Goal: Task Accomplishment & Management: Complete application form

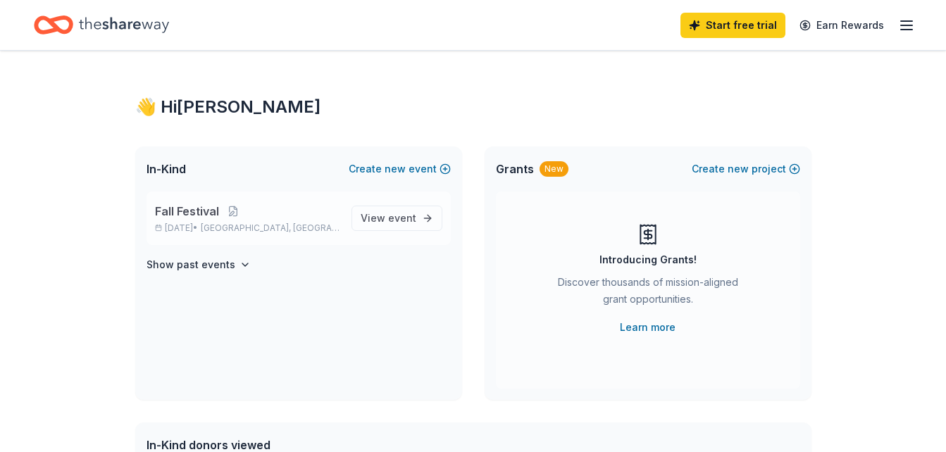
click at [185, 227] on p "[DATE] • [GEOGRAPHIC_DATA], [GEOGRAPHIC_DATA]" at bounding box center [247, 228] width 185 height 11
click at [231, 210] on button at bounding box center [233, 211] width 28 height 11
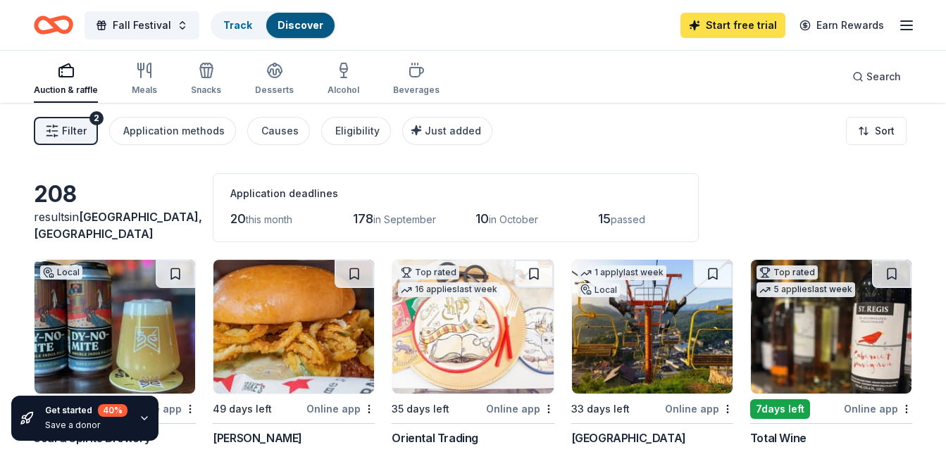
click at [743, 22] on link "Start free trial" at bounding box center [733, 25] width 105 height 25
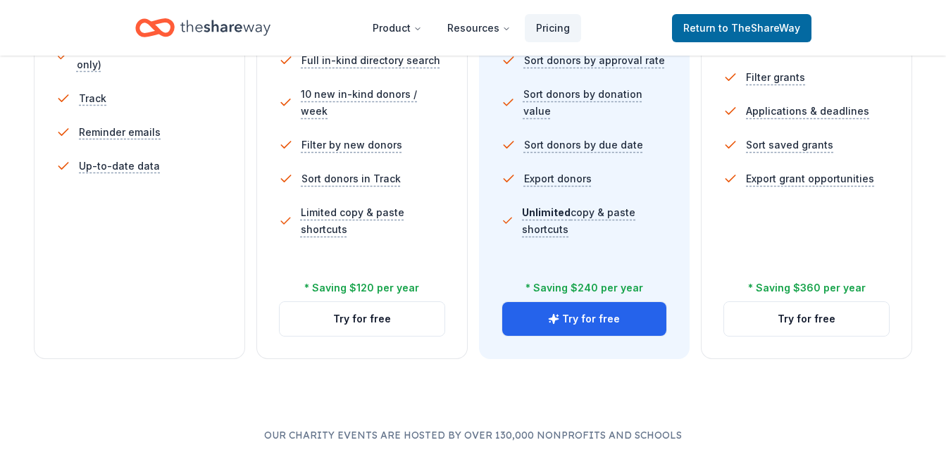
scroll to position [522, 0]
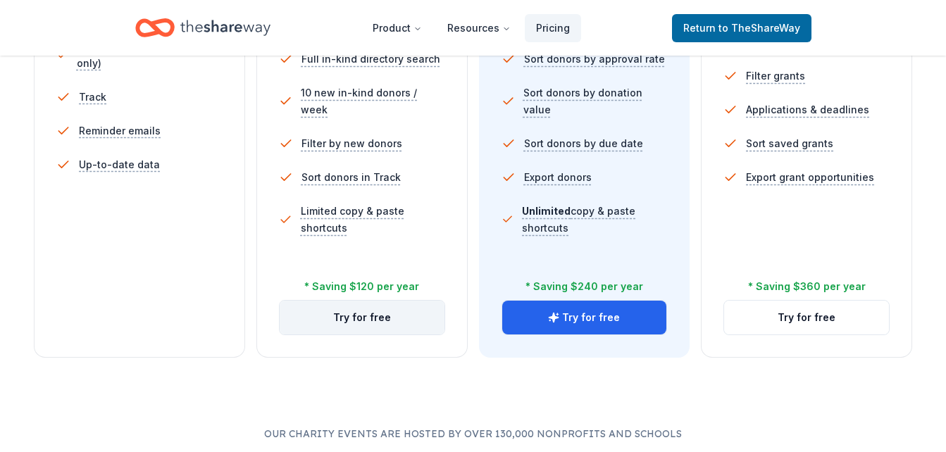
click at [371, 317] on button "Try for free" at bounding box center [362, 318] width 165 height 34
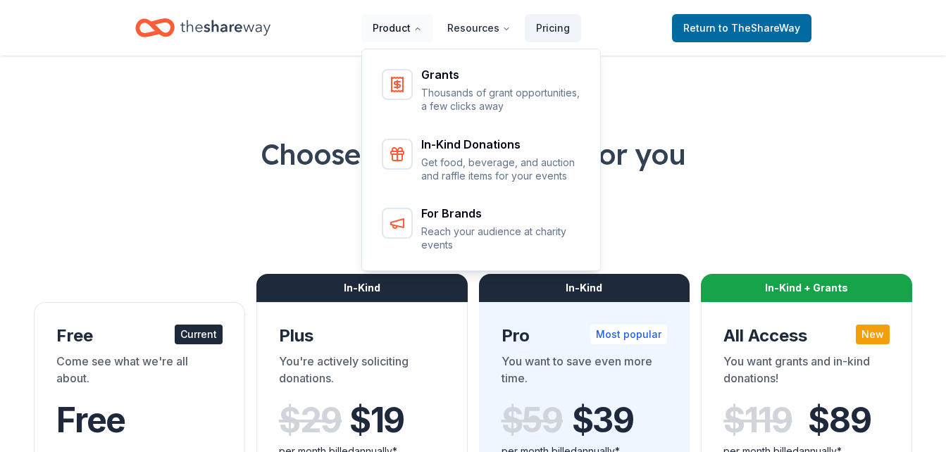
click at [404, 35] on button "Product" at bounding box center [398, 28] width 72 height 28
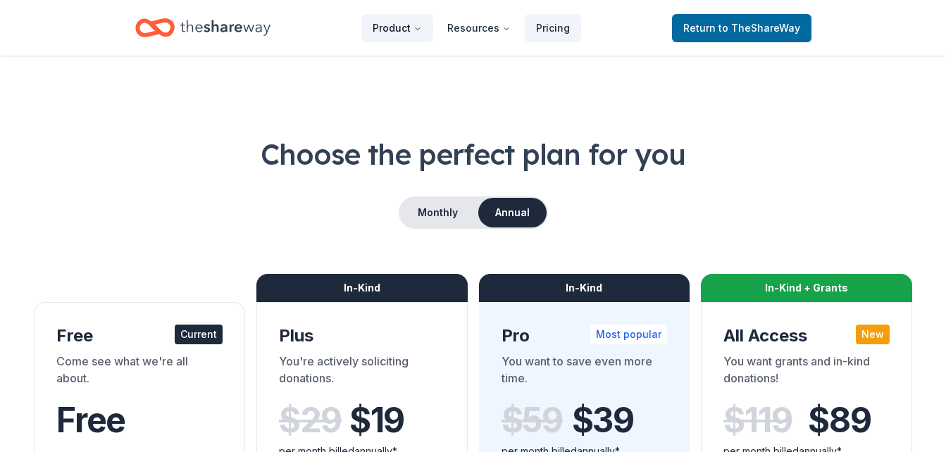
click at [404, 35] on button "Product" at bounding box center [398, 28] width 72 height 28
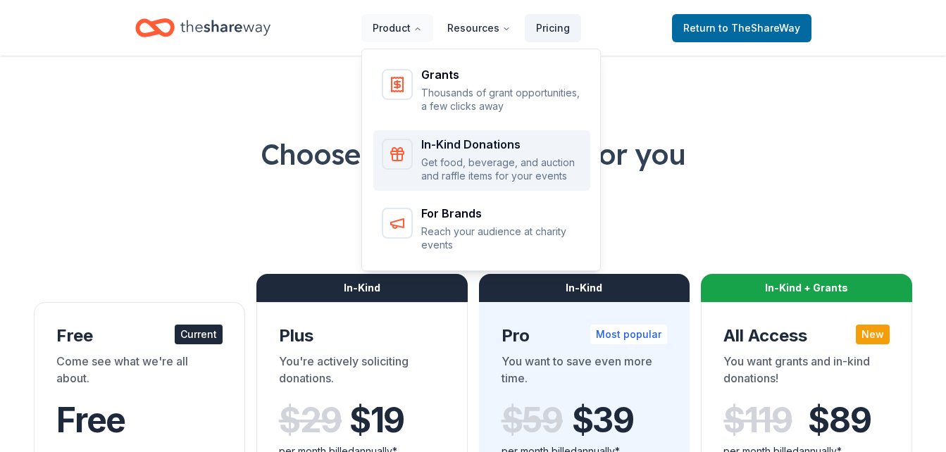
click at [425, 153] on div "In-Kind Donations Get food, beverage, and auction and raffle items for your eve…" at bounding box center [482, 161] width 200 height 44
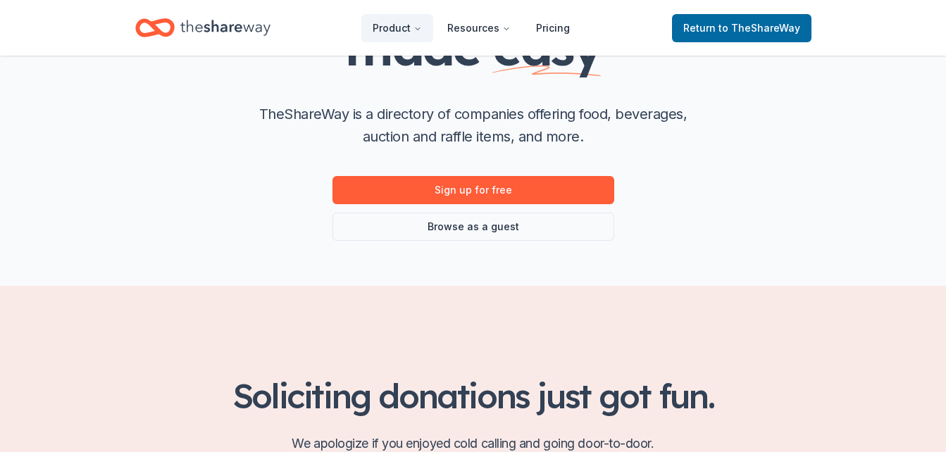
scroll to position [182, 0]
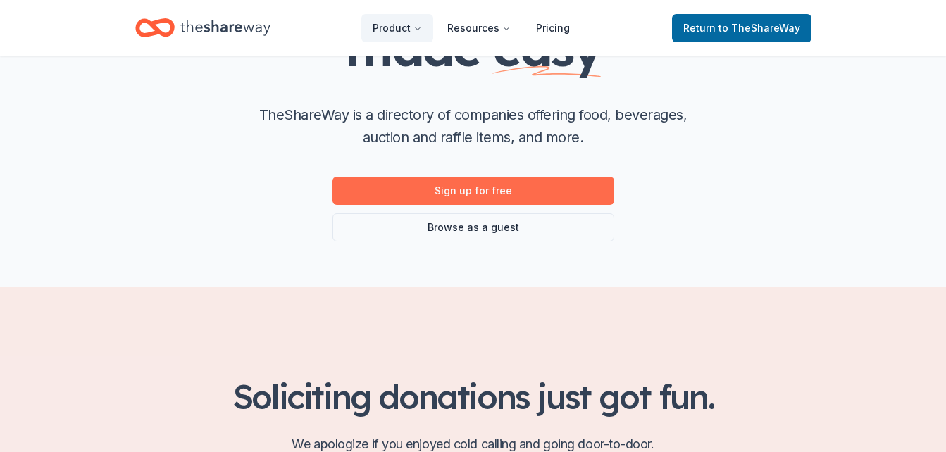
click at [494, 195] on link "Sign up for free" at bounding box center [474, 191] width 282 height 28
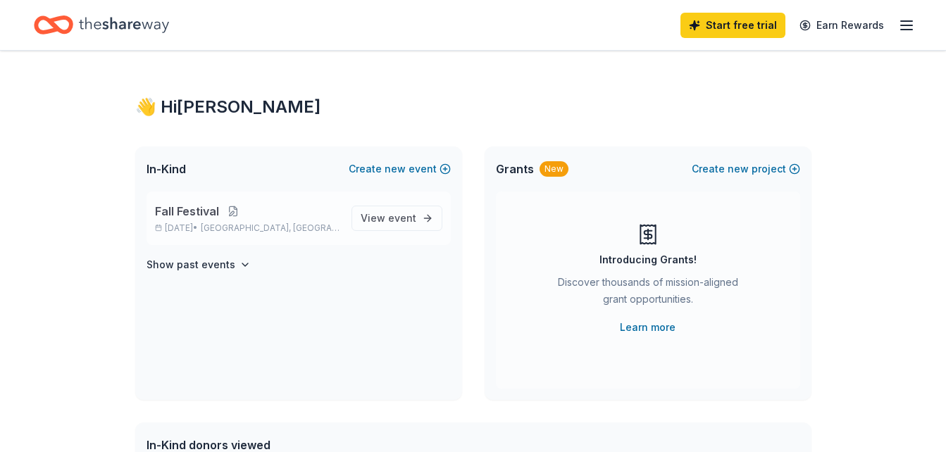
click at [233, 214] on button at bounding box center [233, 211] width 28 height 11
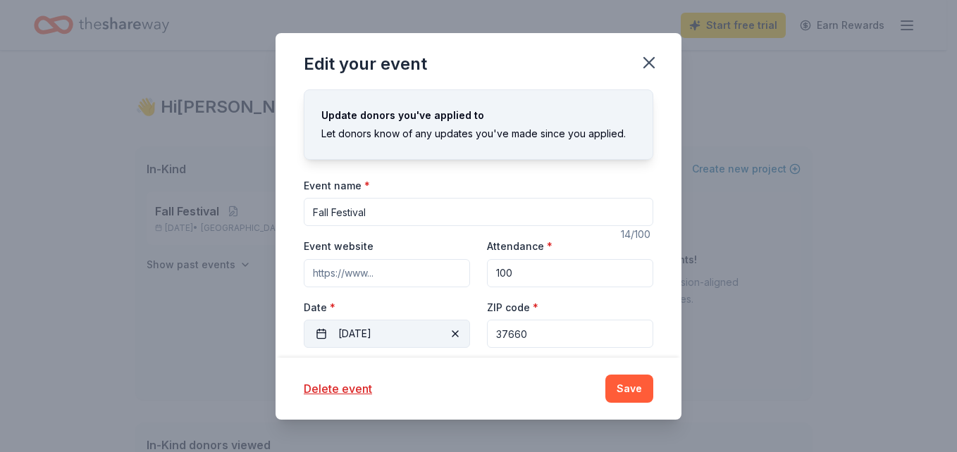
click at [364, 335] on button "10/17/2025" at bounding box center [387, 334] width 166 height 28
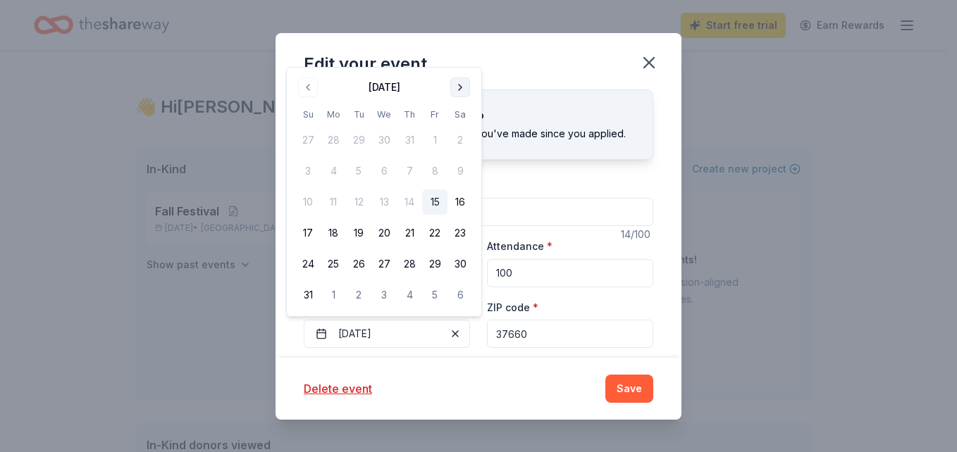
click at [459, 85] on button "Go to next month" at bounding box center [460, 88] width 20 height 20
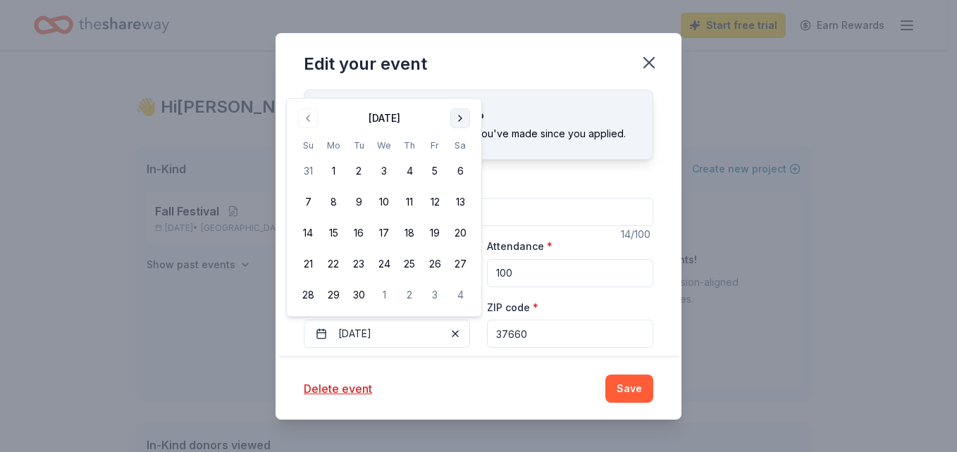
click at [459, 85] on div "Edit your event" at bounding box center [479, 61] width 406 height 56
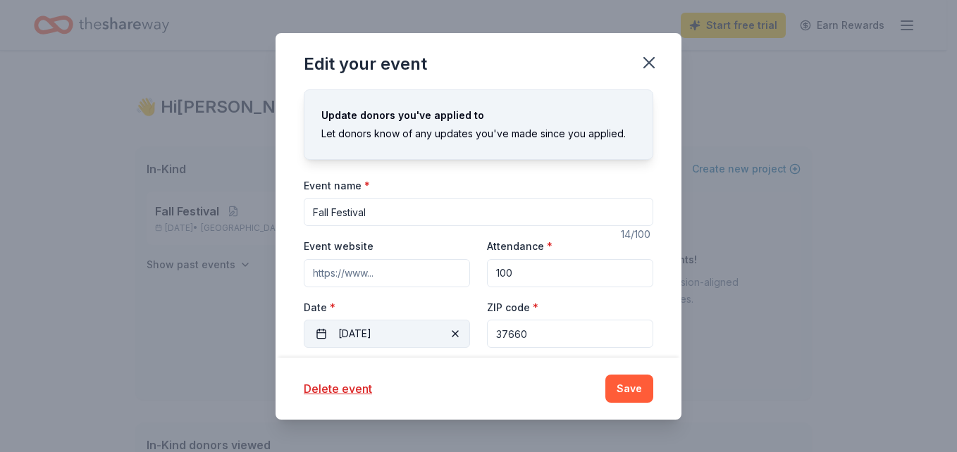
click at [375, 326] on button "10/17/2025" at bounding box center [387, 334] width 166 height 28
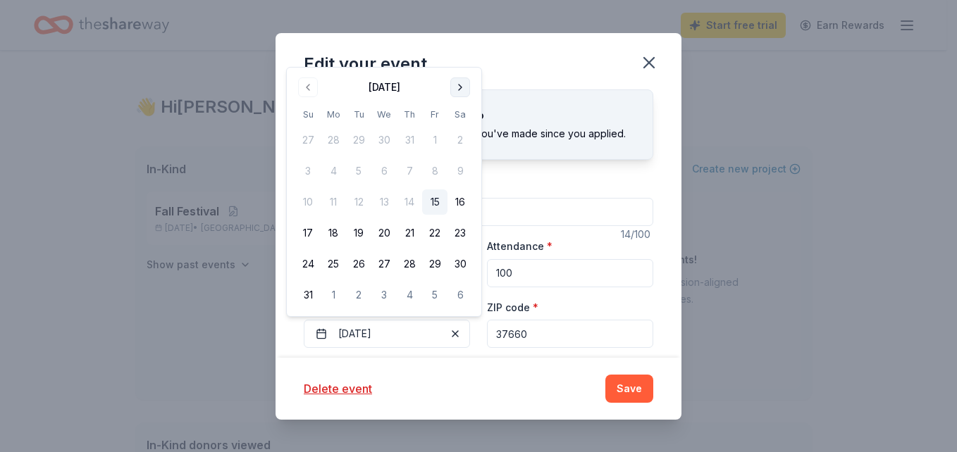
click at [463, 87] on button "Go to next month" at bounding box center [460, 88] width 20 height 20
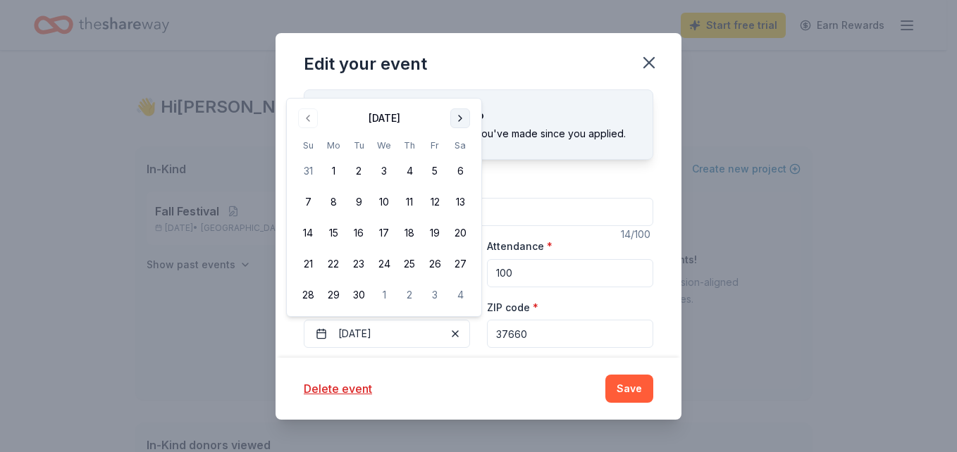
click at [462, 121] on button "Go to next month" at bounding box center [460, 119] width 20 height 20
click at [435, 269] on button "24" at bounding box center [434, 264] width 25 height 25
click at [529, 271] on input "100" at bounding box center [570, 273] width 166 height 28
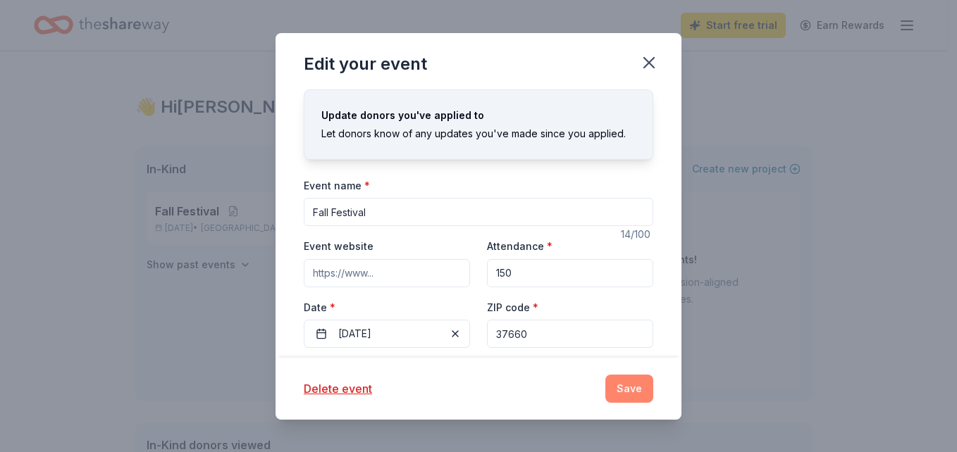
type input "150"
click at [634, 391] on button "Save" at bounding box center [629, 389] width 48 height 28
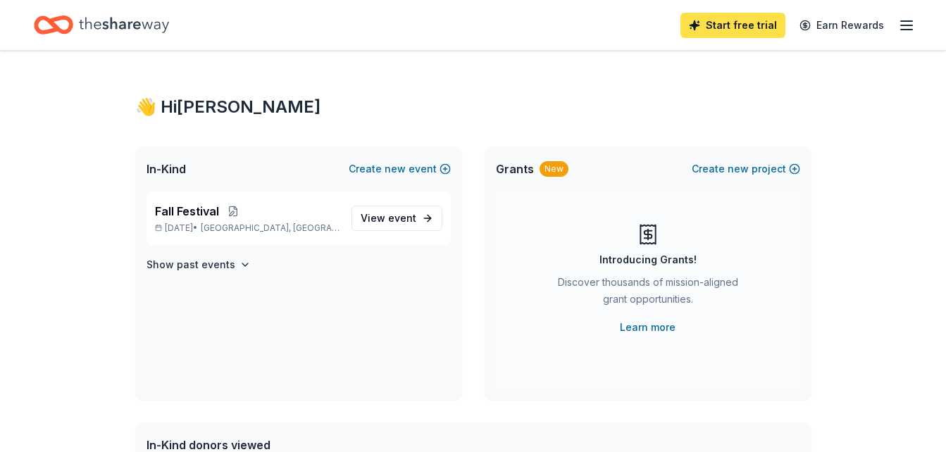
click at [733, 25] on link "Start free trial" at bounding box center [733, 25] width 105 height 25
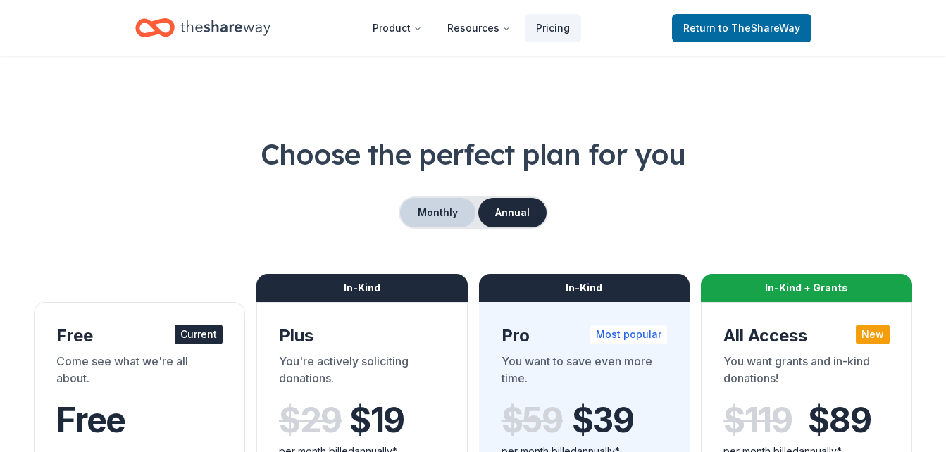
click at [438, 201] on button "Monthly" at bounding box center [437, 213] width 75 height 30
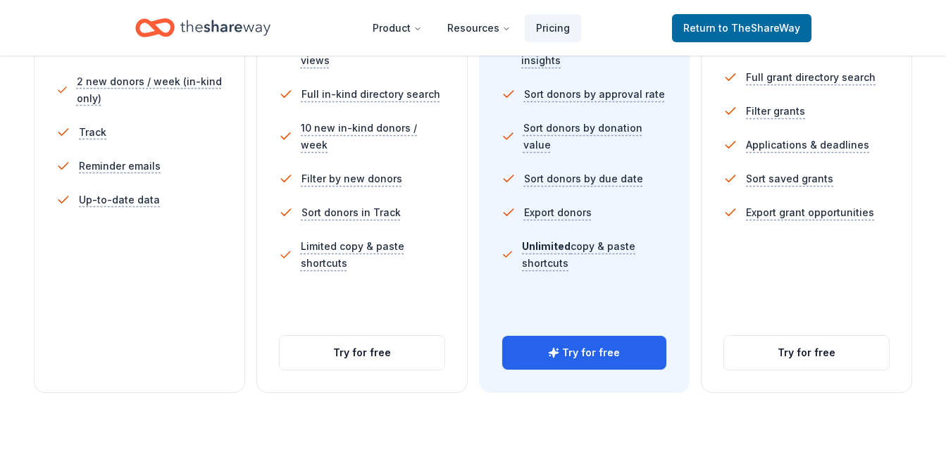
scroll to position [488, 0]
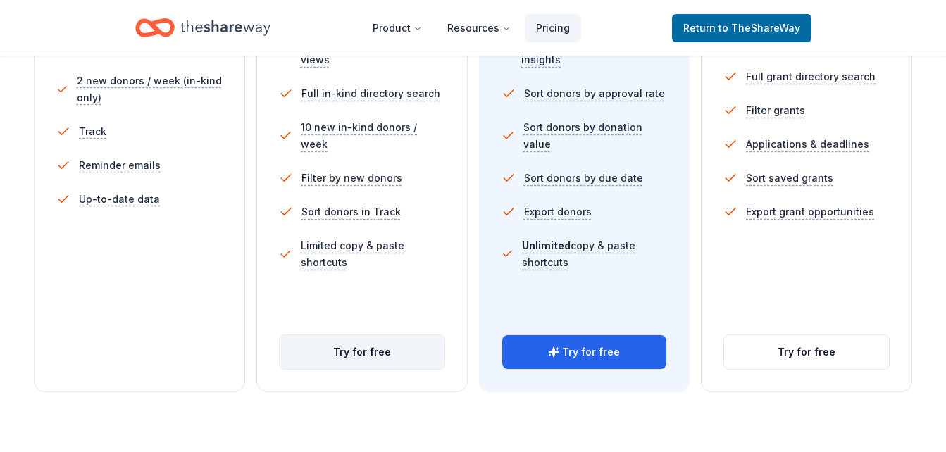
click at [373, 364] on button "Try for free" at bounding box center [362, 352] width 165 height 34
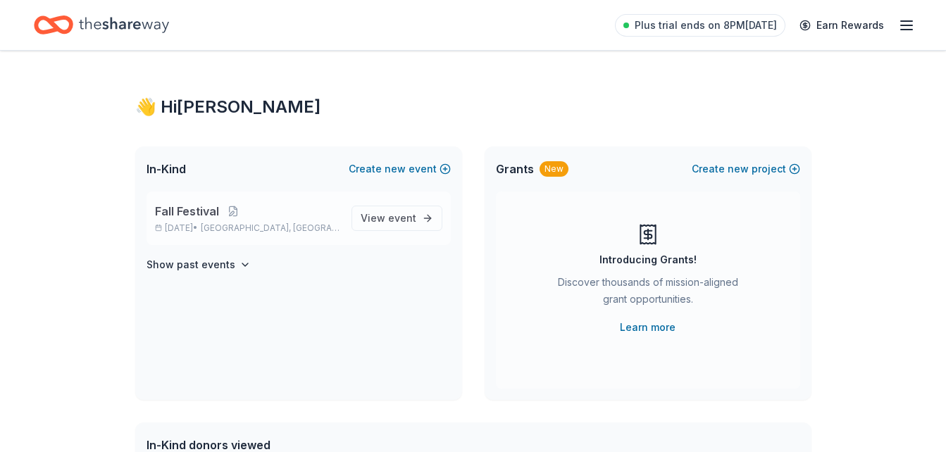
click at [243, 227] on span "[GEOGRAPHIC_DATA], [GEOGRAPHIC_DATA]" at bounding box center [270, 228] width 139 height 11
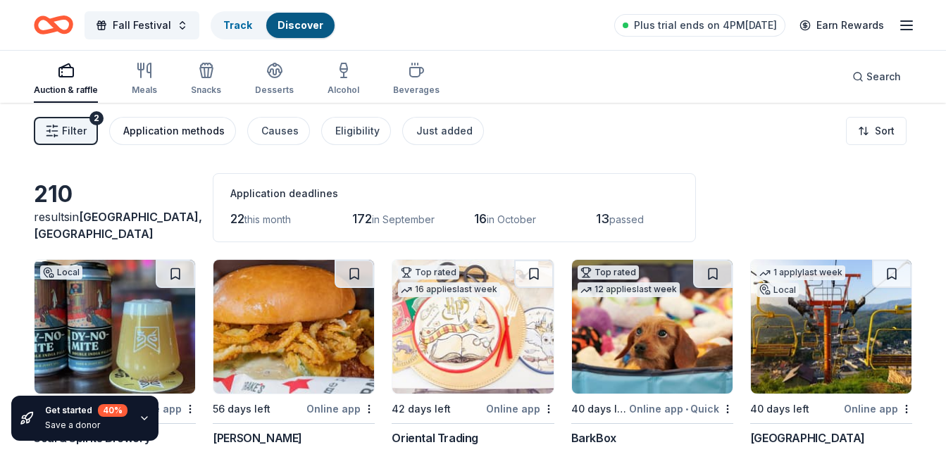
click at [175, 137] on div "Application methods" at bounding box center [173, 131] width 101 height 17
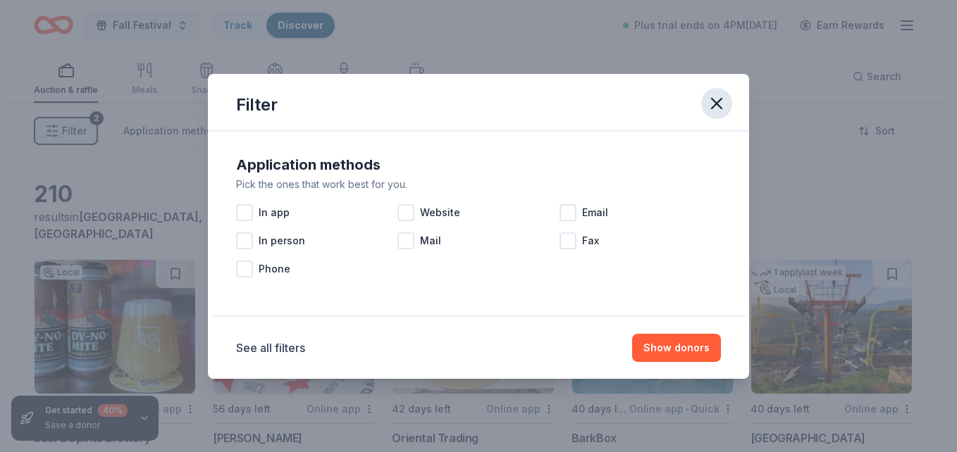
click at [717, 107] on icon "button" at bounding box center [717, 104] width 20 height 20
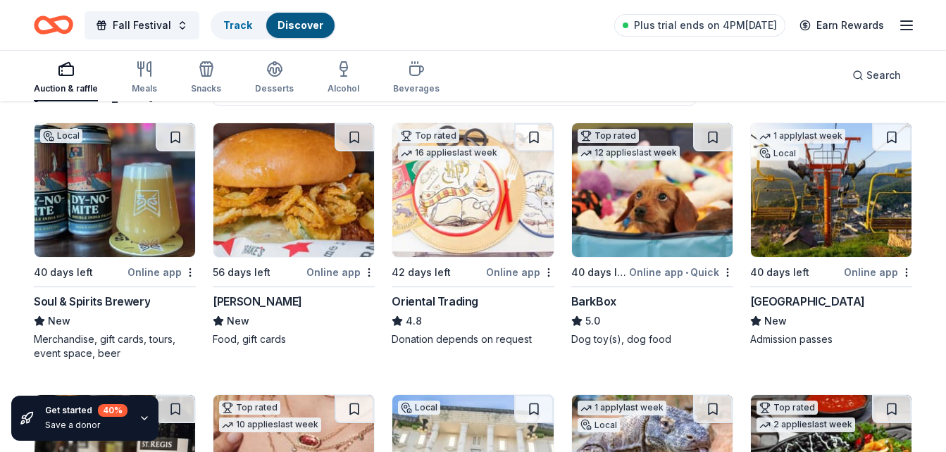
scroll to position [141, 0]
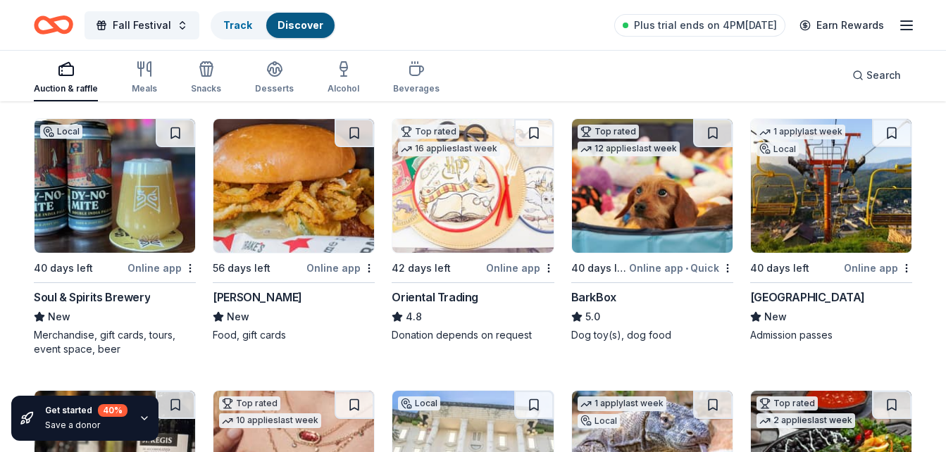
click at [301, 223] on img at bounding box center [294, 186] width 161 height 134
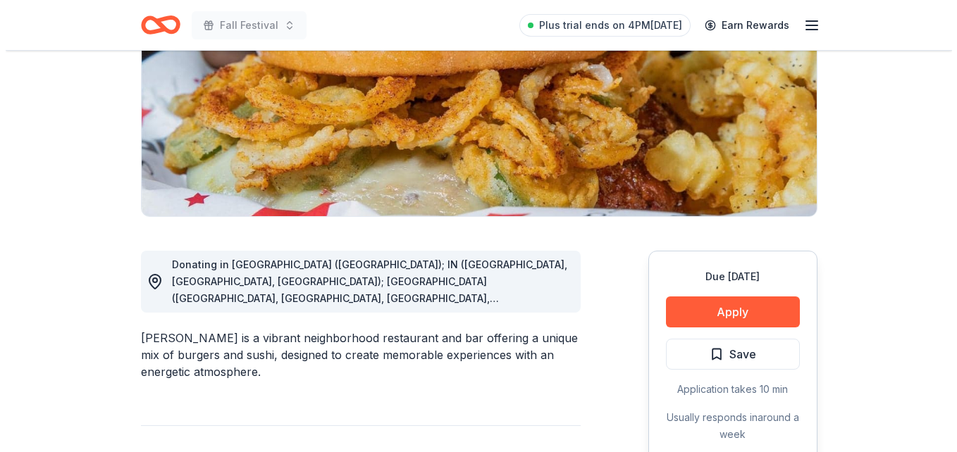
scroll to position [230, 0]
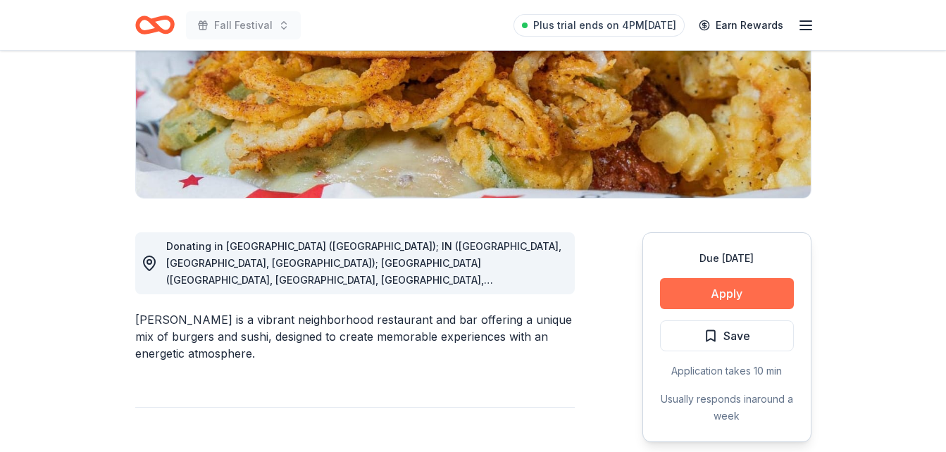
click at [753, 284] on button "Apply" at bounding box center [727, 293] width 134 height 31
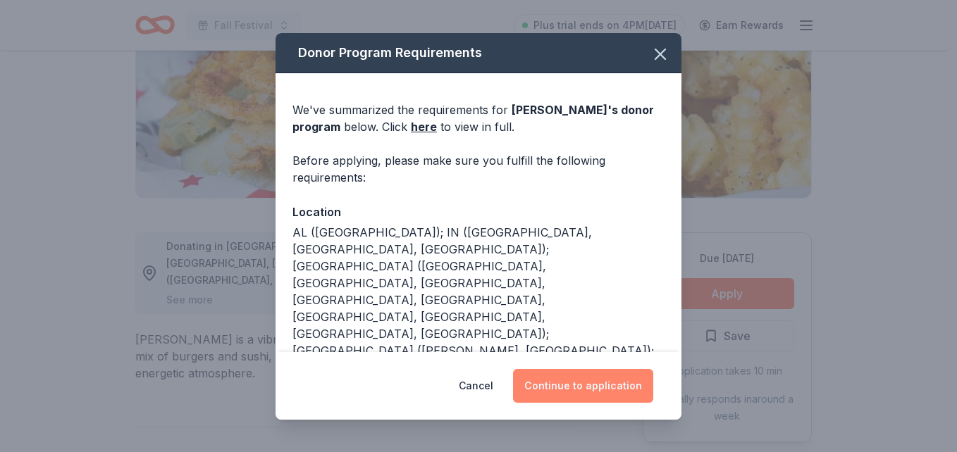
click at [570, 383] on button "Continue to application" at bounding box center [583, 386] width 140 height 34
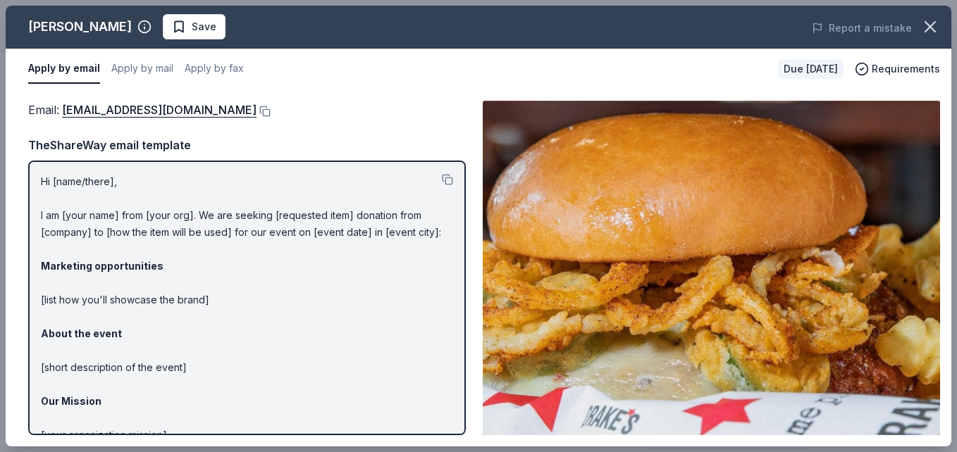
click at [76, 177] on p "Hi [name/there], I am [your name] from [your org]. We are seeking [requested it…" at bounding box center [247, 350] width 412 height 355
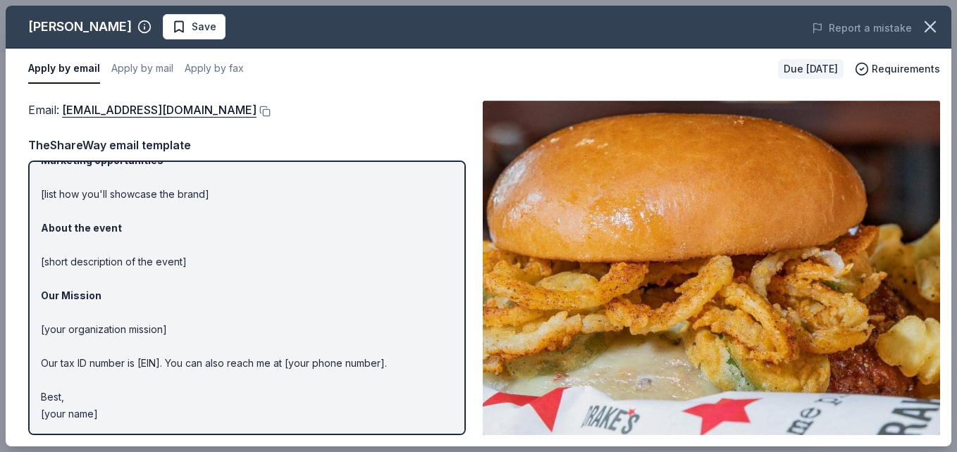
scroll to position [0, 0]
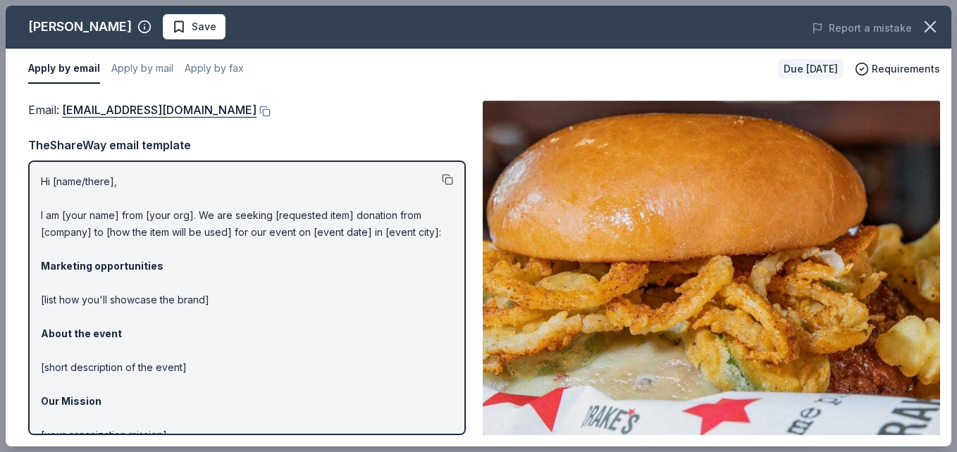
click at [442, 181] on button at bounding box center [447, 179] width 11 height 11
click at [121, 106] on link "katyt@bhglex.com" at bounding box center [159, 110] width 195 height 18
click at [931, 26] on icon "button" at bounding box center [930, 27] width 10 height 10
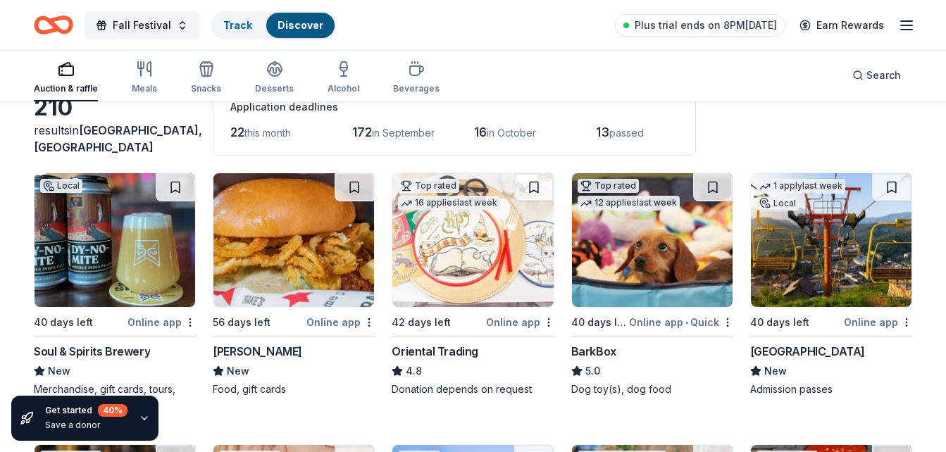
scroll to position [93, 0]
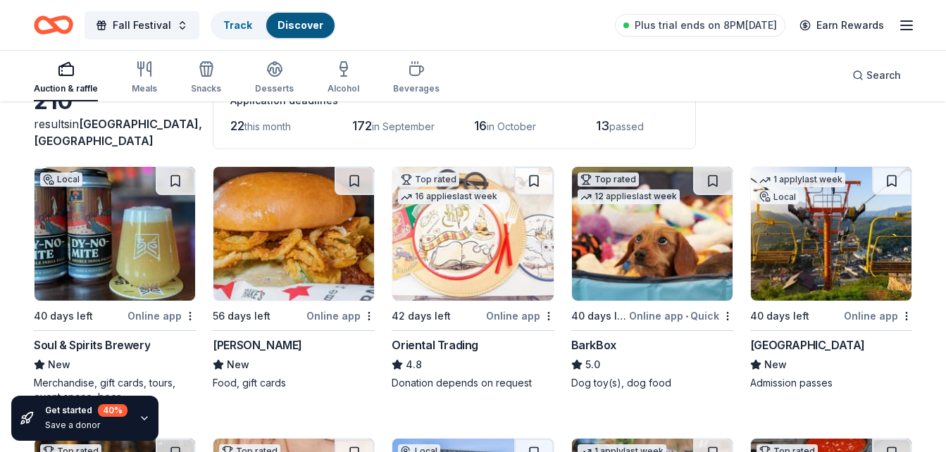
click at [629, 249] on img at bounding box center [652, 234] width 161 height 134
click at [796, 287] on img at bounding box center [831, 234] width 161 height 134
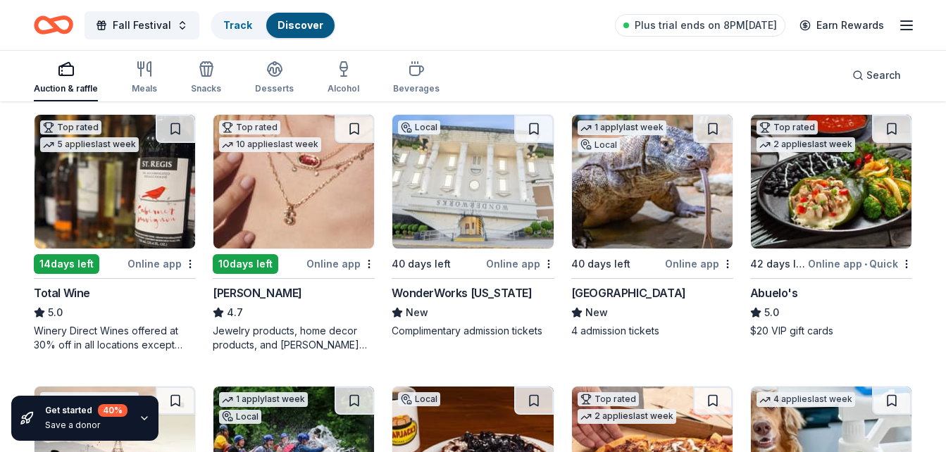
scroll to position [420, 0]
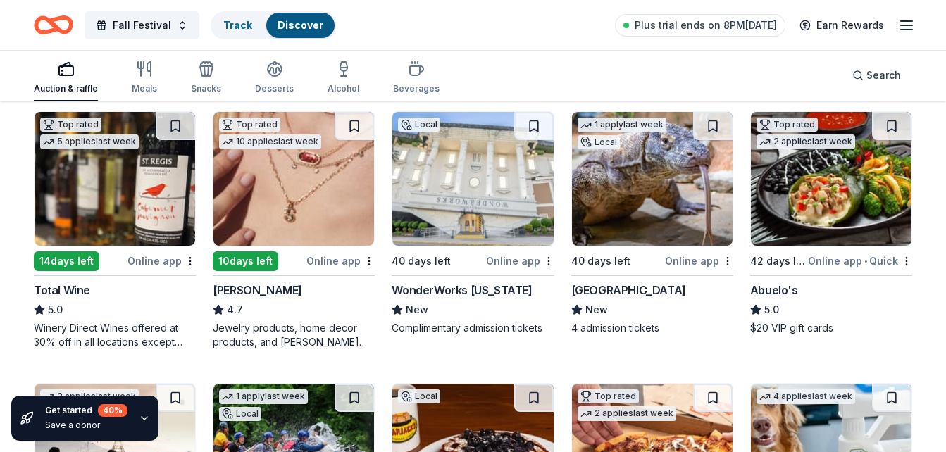
click at [314, 223] on img at bounding box center [294, 179] width 161 height 134
click at [448, 255] on div "40 days left" at bounding box center [437, 261] width 91 height 18
click at [319, 190] on img at bounding box center [294, 179] width 161 height 134
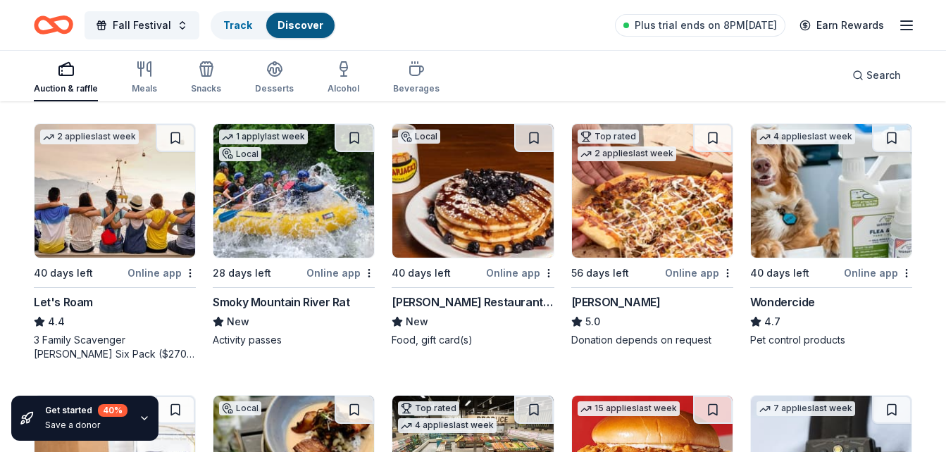
scroll to position [714, 0]
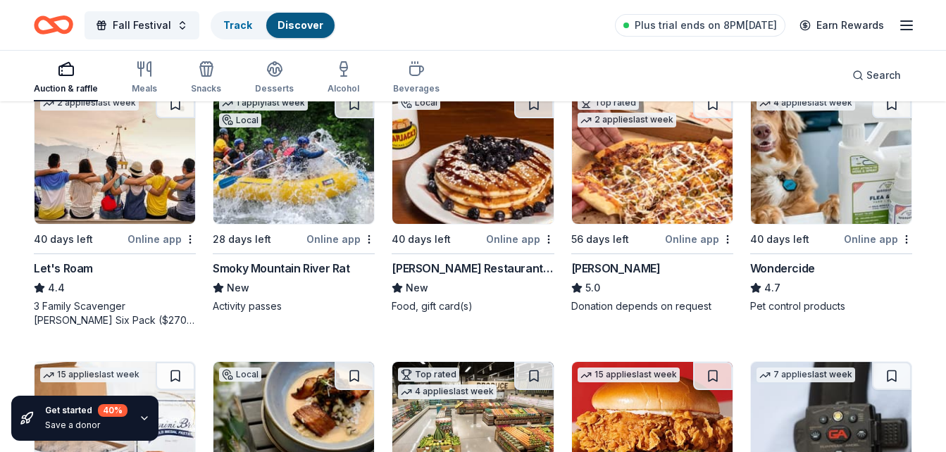
click at [467, 168] on img at bounding box center [473, 157] width 161 height 134
click at [623, 202] on img at bounding box center [652, 157] width 161 height 134
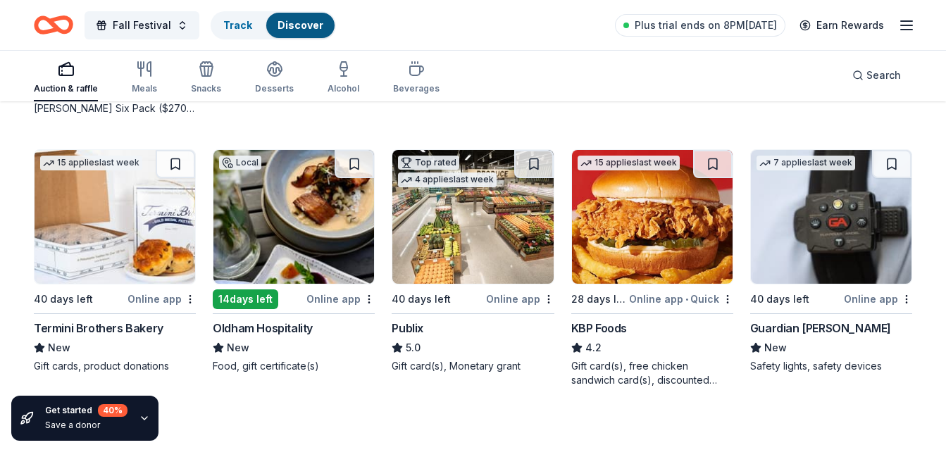
scroll to position [951, 0]
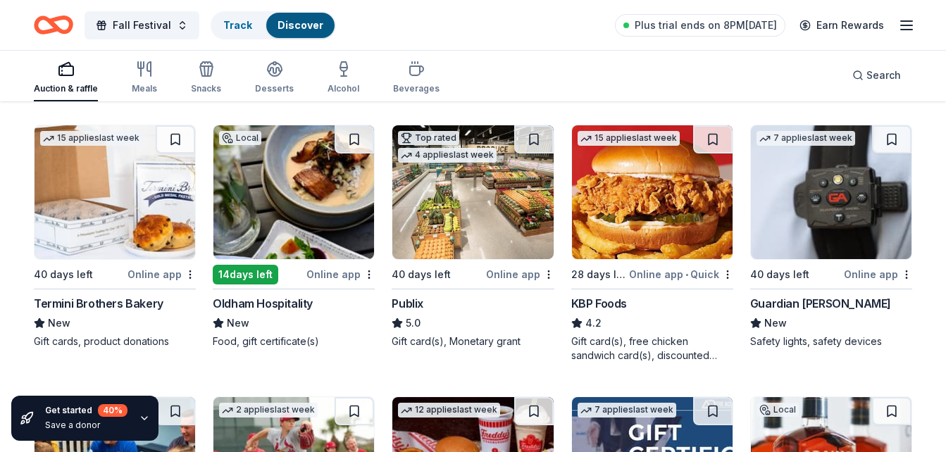
click at [413, 237] on img at bounding box center [473, 192] width 161 height 134
click at [637, 214] on img at bounding box center [652, 192] width 161 height 134
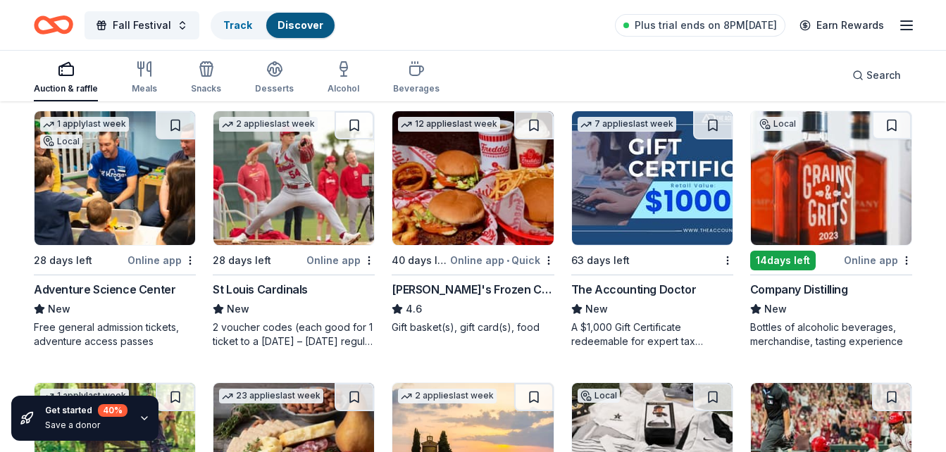
scroll to position [1244, 0]
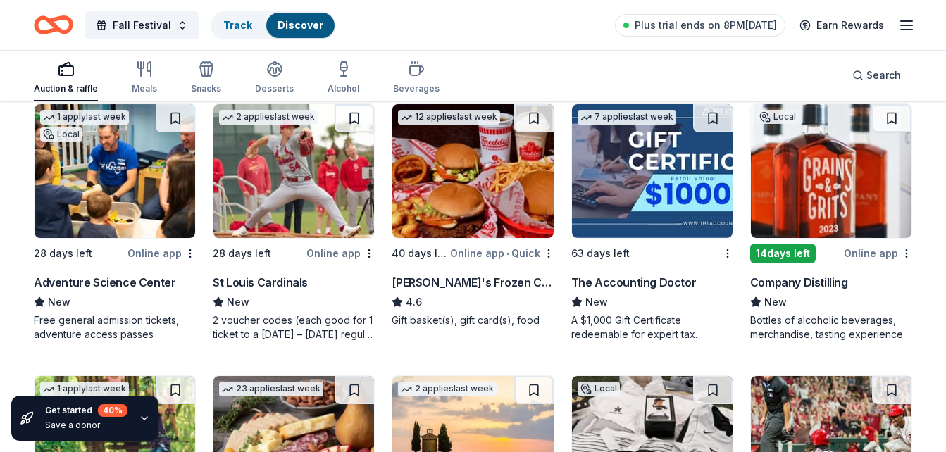
click at [442, 149] on img at bounding box center [473, 171] width 161 height 134
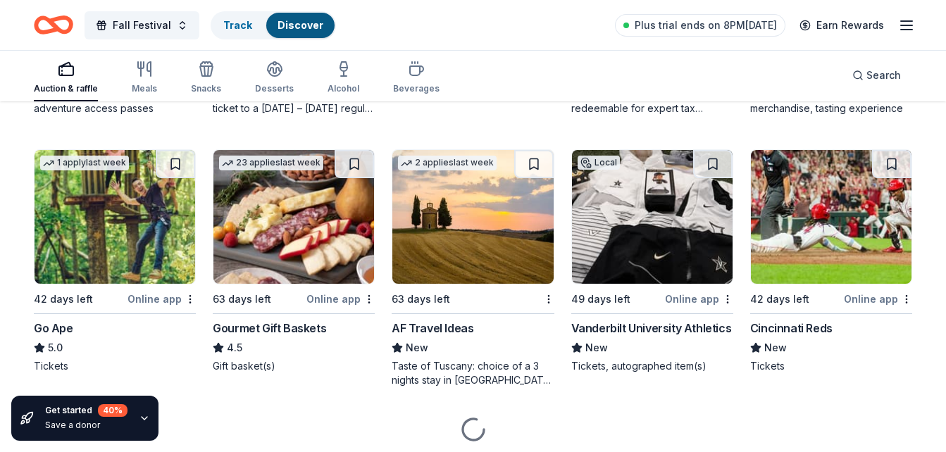
scroll to position [1471, 0]
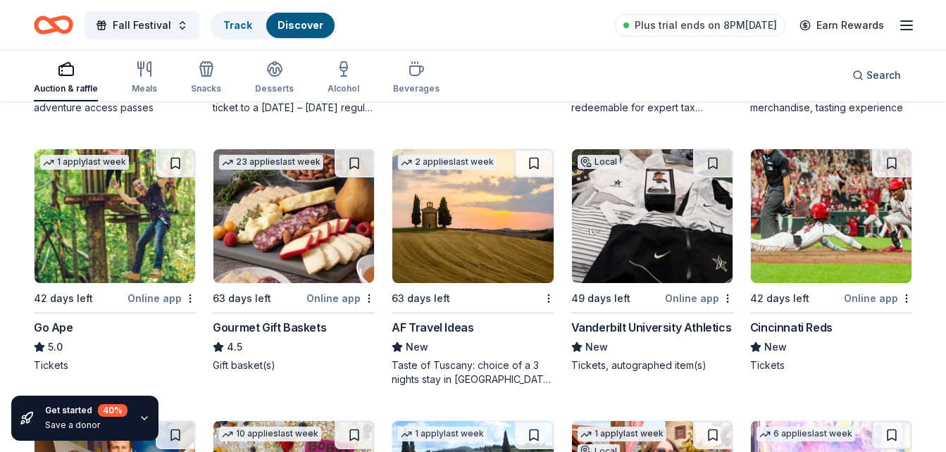
click at [319, 252] on img at bounding box center [294, 216] width 161 height 134
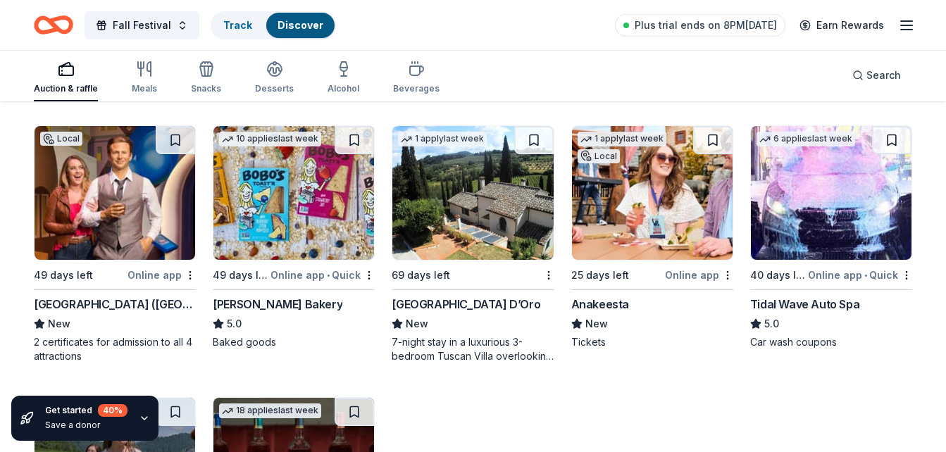
scroll to position [1767, 0]
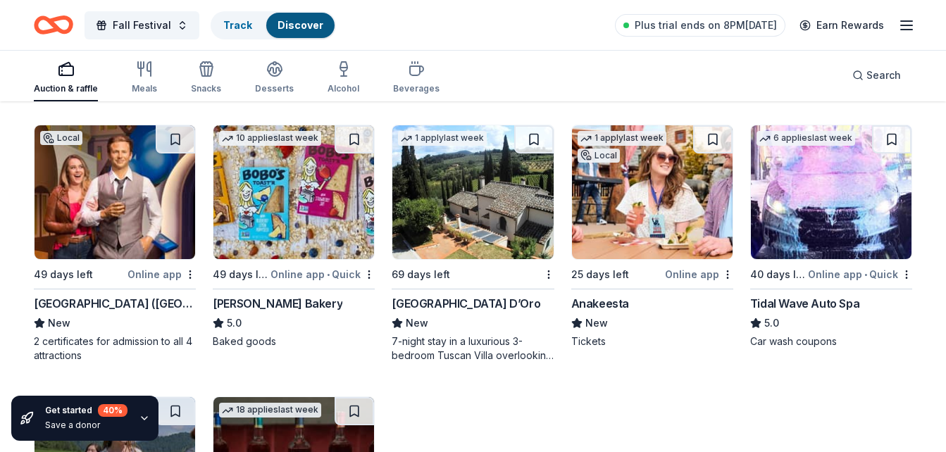
click at [328, 257] on img at bounding box center [294, 192] width 161 height 134
click at [614, 227] on img at bounding box center [652, 192] width 161 height 134
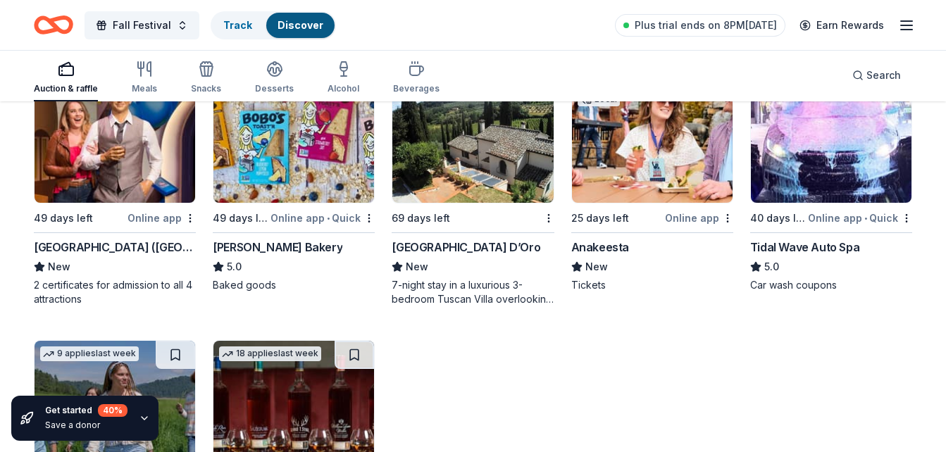
scroll to position [1824, 0]
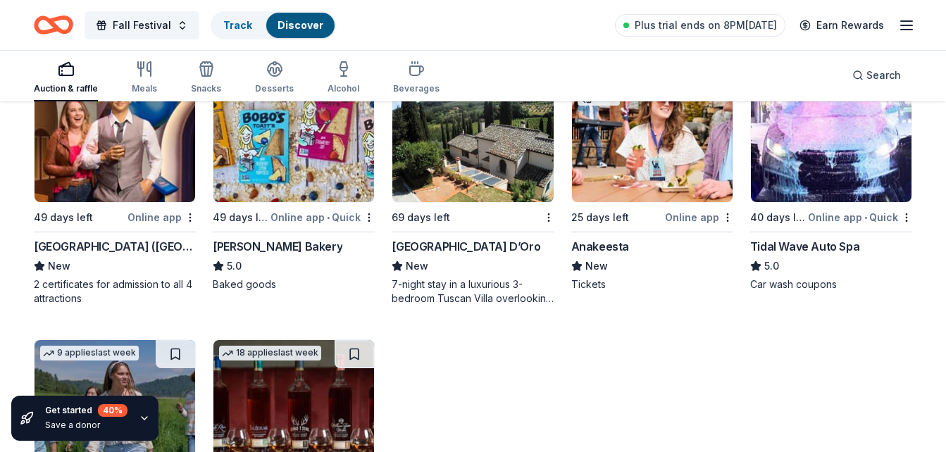
click at [832, 189] on img at bounding box center [831, 135] width 161 height 134
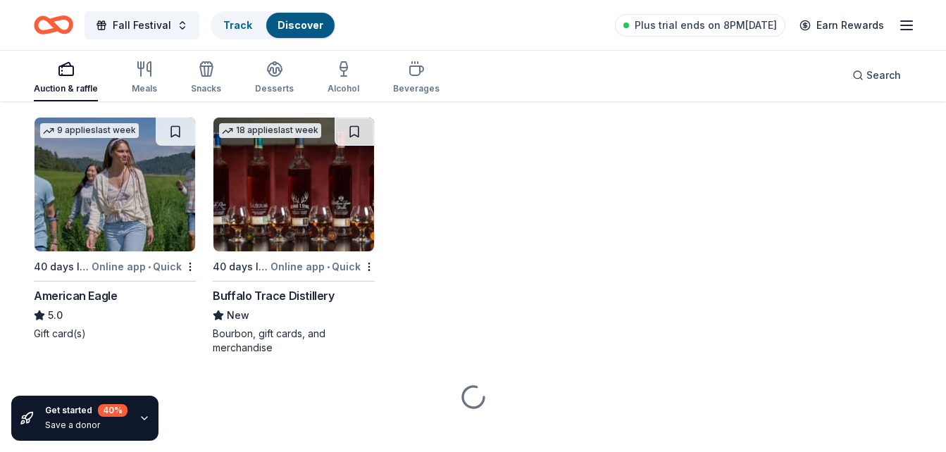
scroll to position [2047, 0]
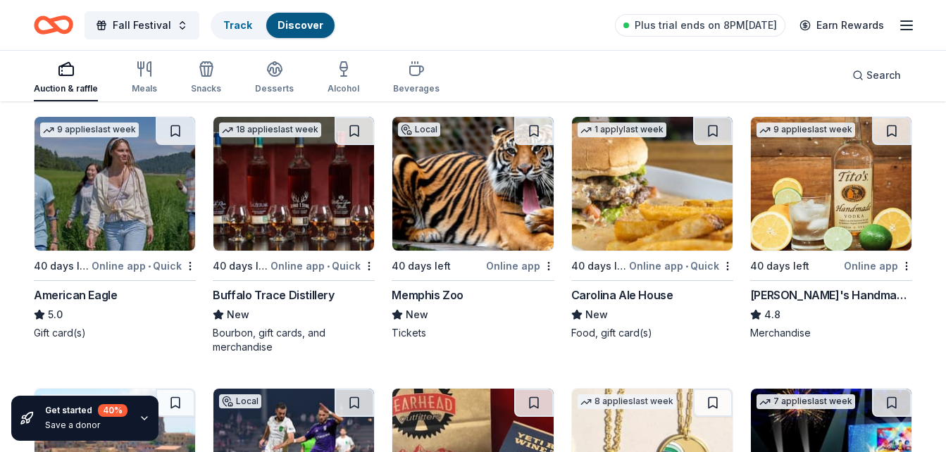
click at [97, 223] on img at bounding box center [115, 184] width 161 height 134
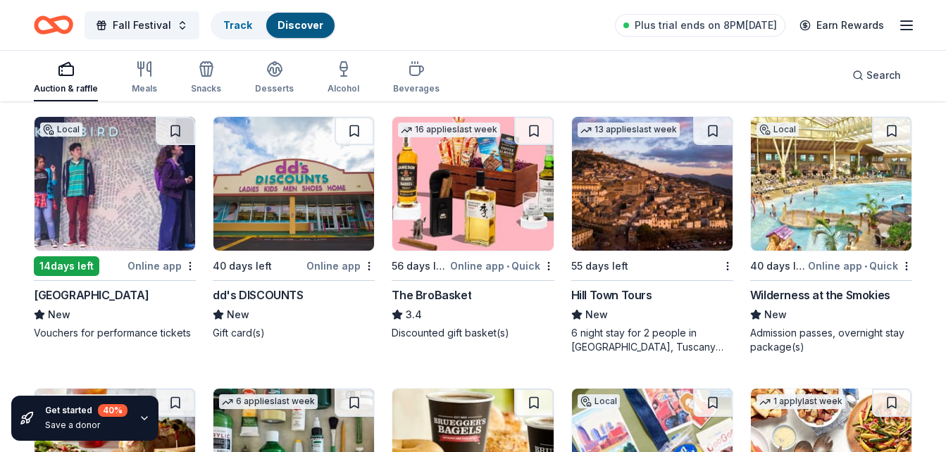
scroll to position [2592, 0]
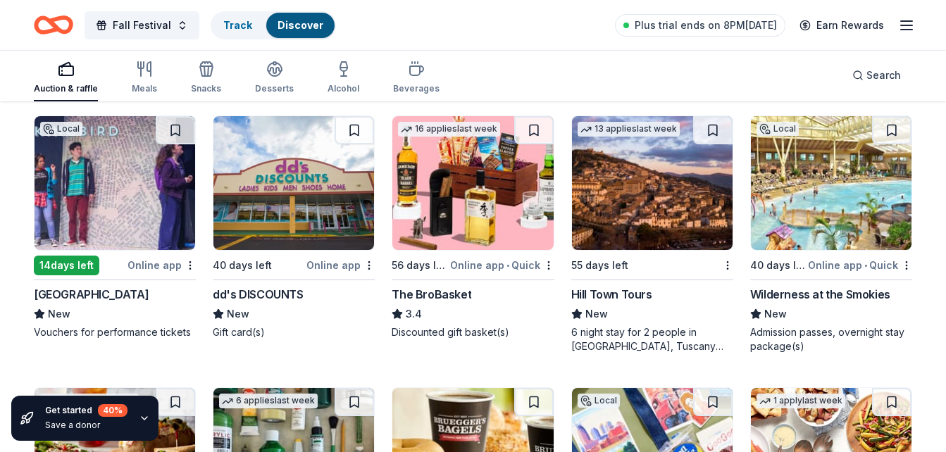
click at [838, 197] on img at bounding box center [831, 183] width 161 height 134
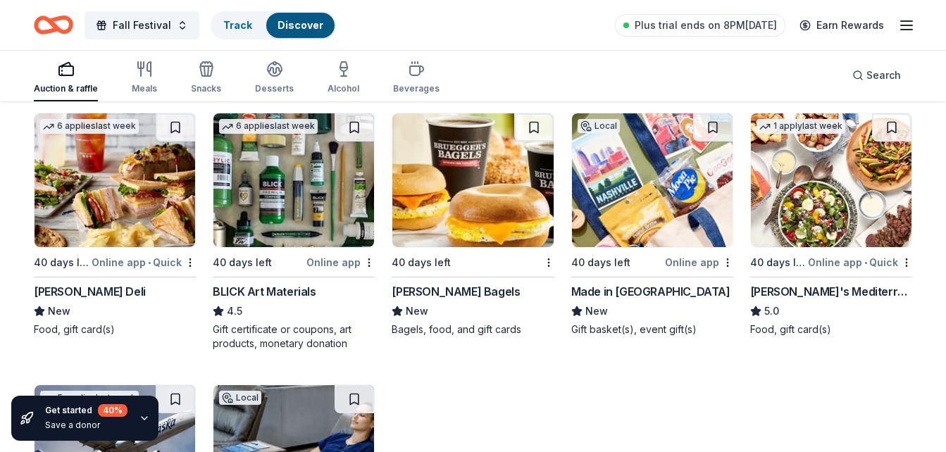
scroll to position [2868, 0]
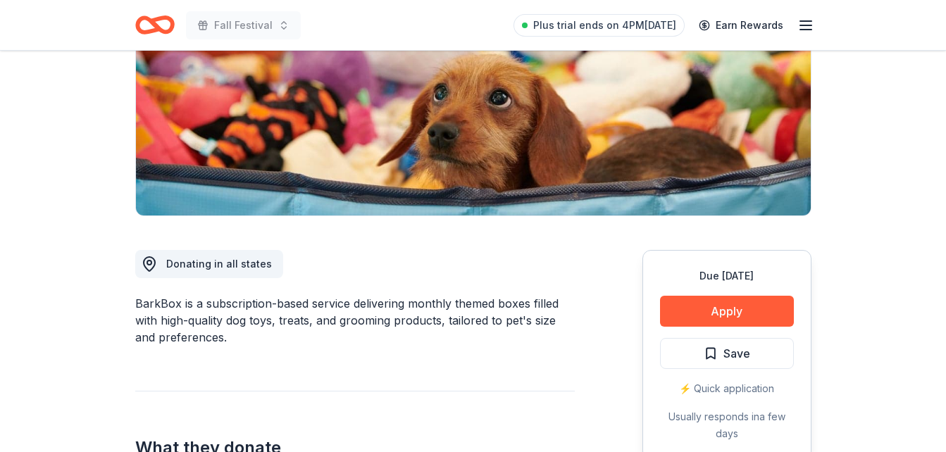
scroll to position [213, 0]
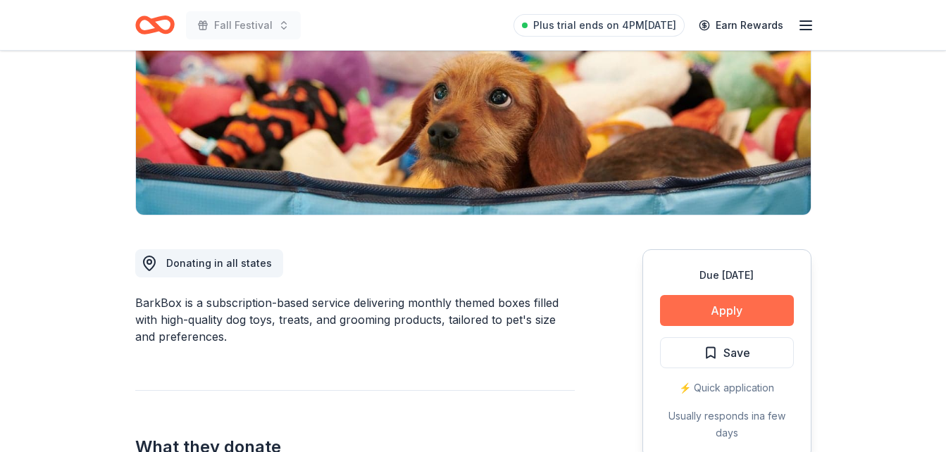
click at [722, 314] on button "Apply" at bounding box center [727, 310] width 134 height 31
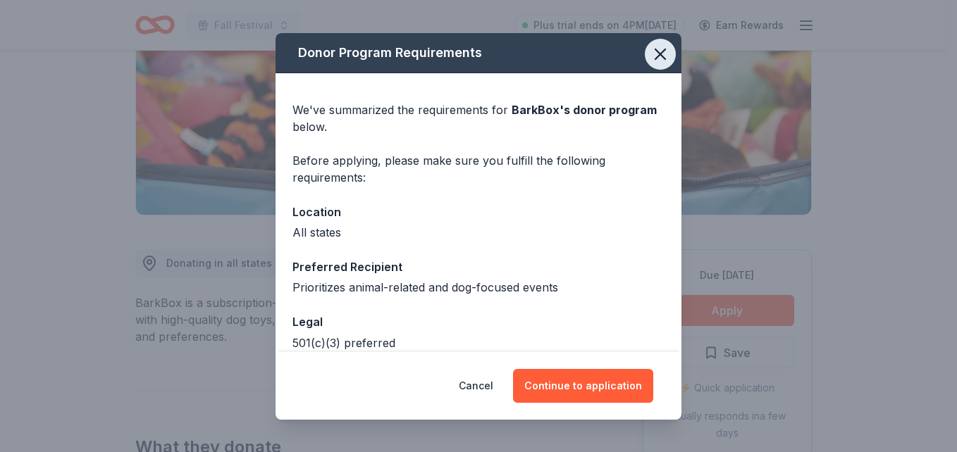
click at [650, 51] on icon "button" at bounding box center [660, 54] width 20 height 20
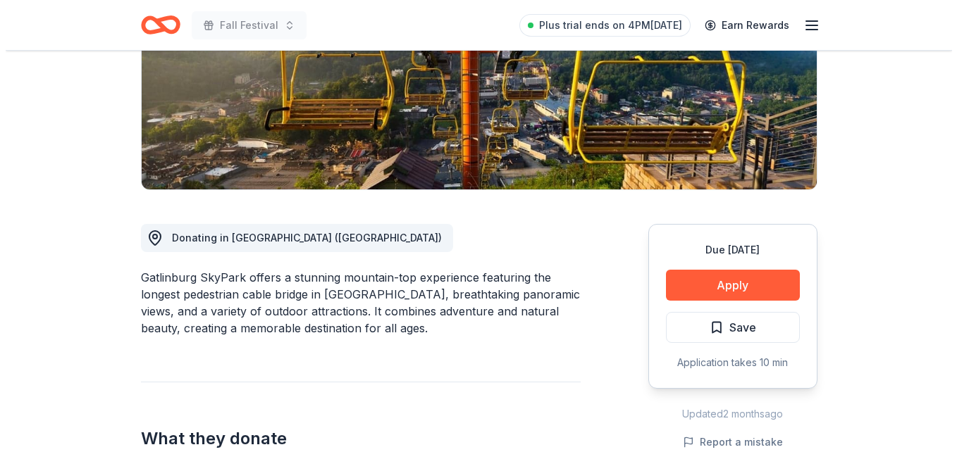
scroll to position [240, 0]
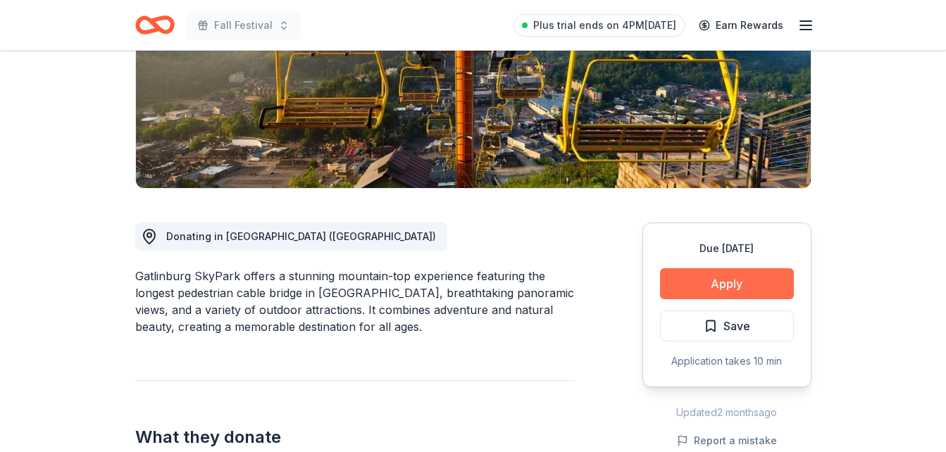
click at [759, 283] on button "Apply" at bounding box center [727, 284] width 134 height 31
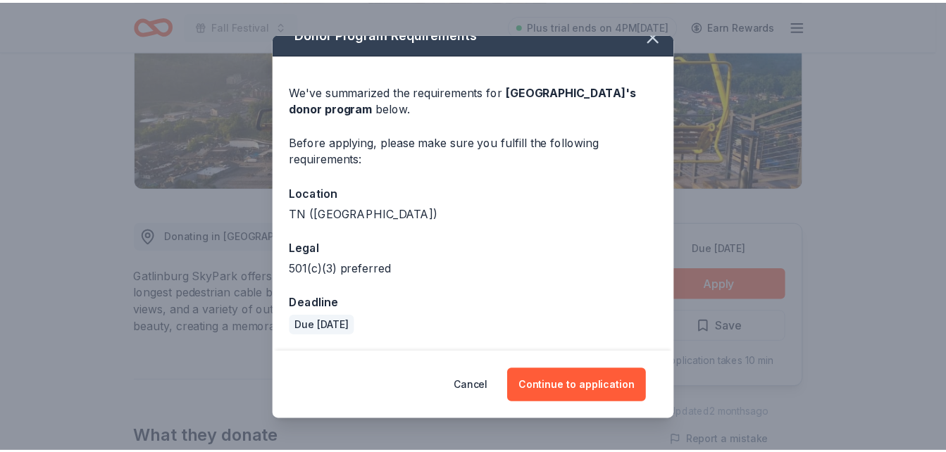
scroll to position [0, 0]
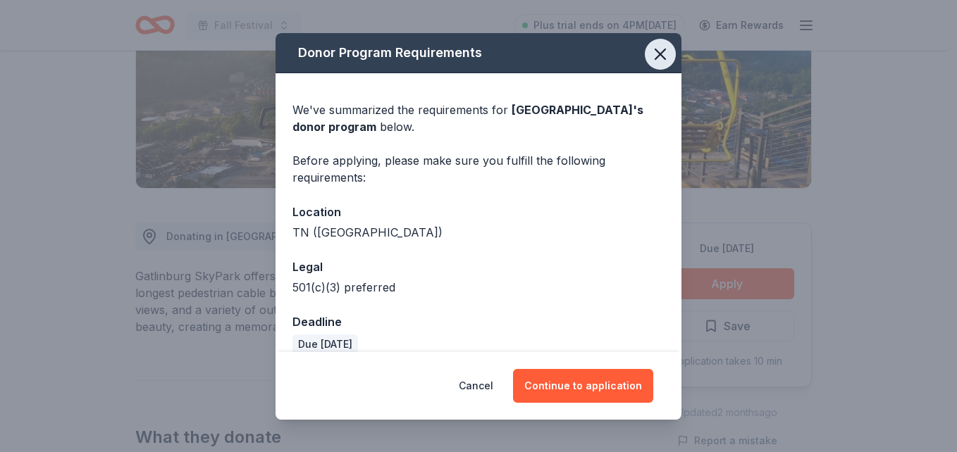
click at [655, 52] on icon "button" at bounding box center [660, 54] width 10 height 10
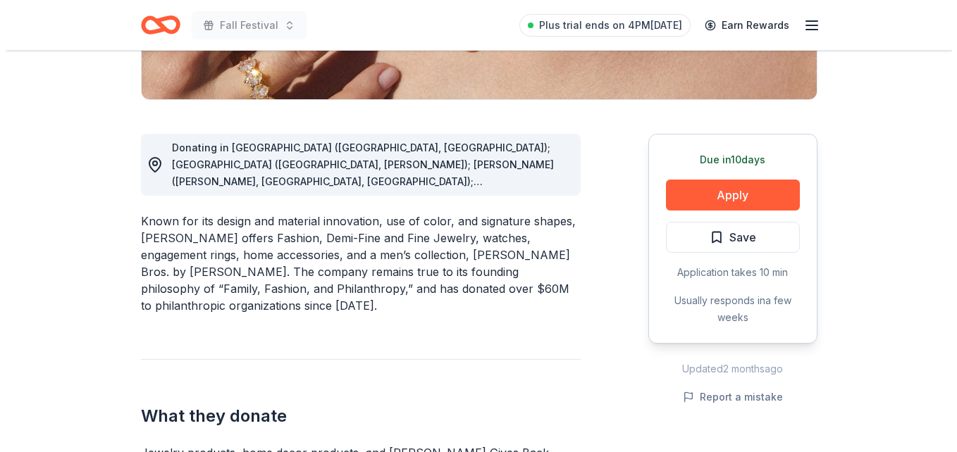
scroll to position [329, 0]
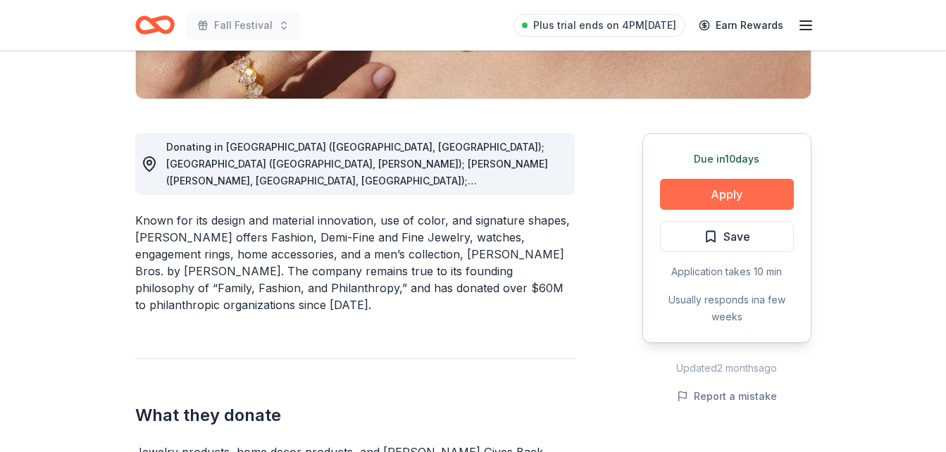
click at [683, 190] on button "Apply" at bounding box center [727, 194] width 134 height 31
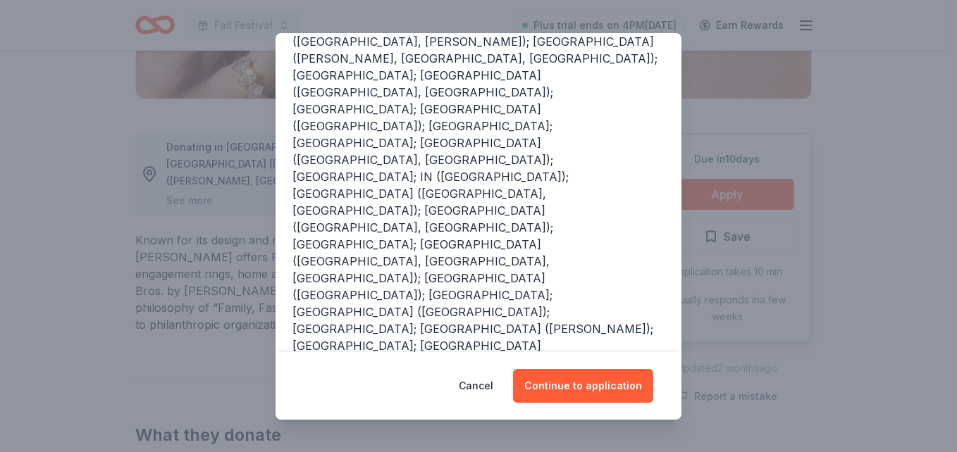
scroll to position [229, 0]
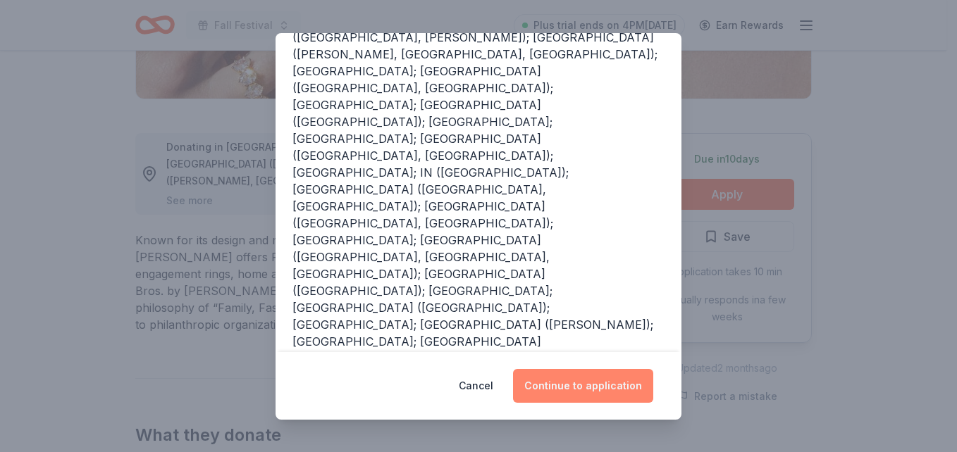
click at [572, 392] on button "Continue to application" at bounding box center [583, 386] width 140 height 34
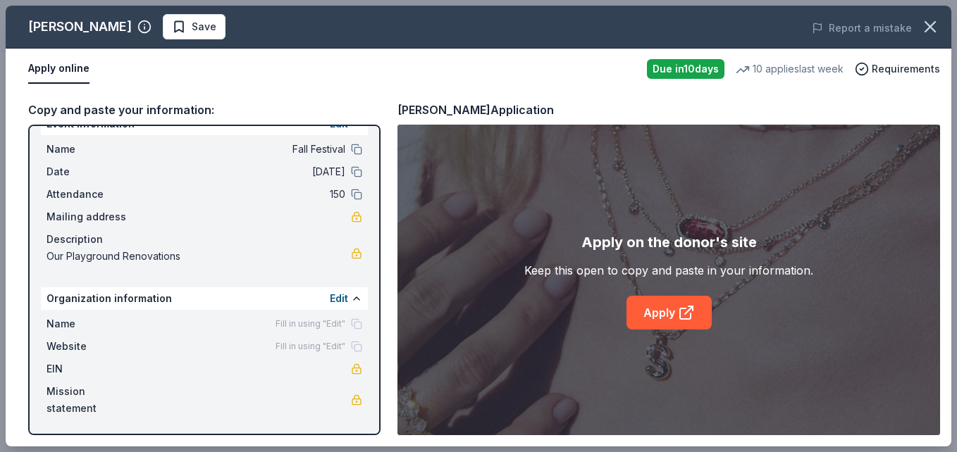
scroll to position [0, 0]
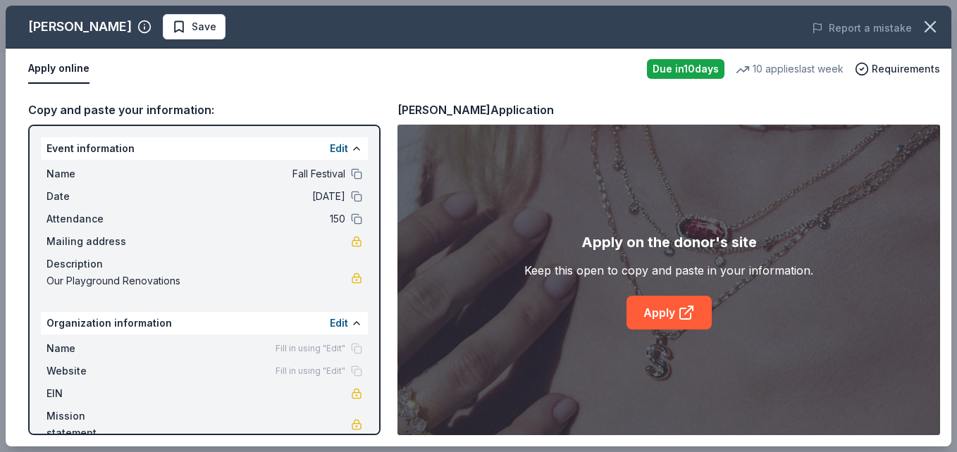
click at [97, 240] on span "Mailing address" at bounding box center [94, 241] width 94 height 17
click at [672, 316] on link "Apply" at bounding box center [669, 313] width 85 height 34
click at [168, 107] on div "Copy and paste your information:" at bounding box center [204, 110] width 352 height 18
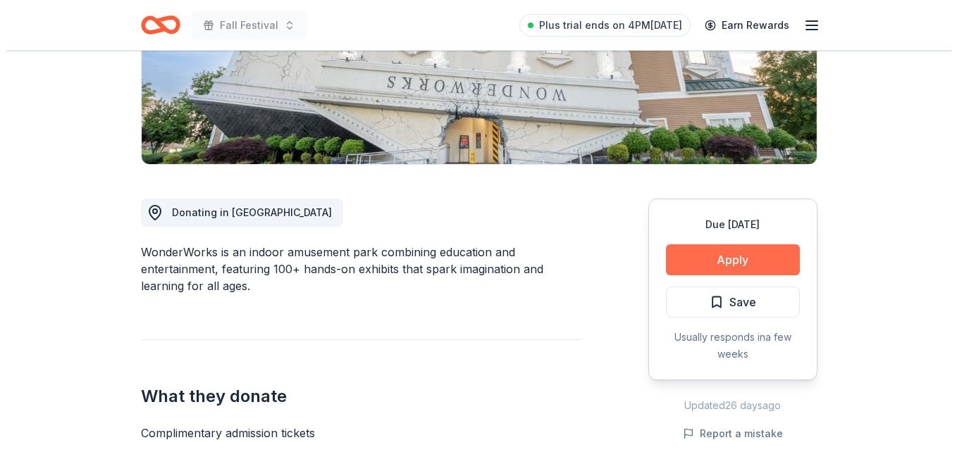
scroll to position [264, 0]
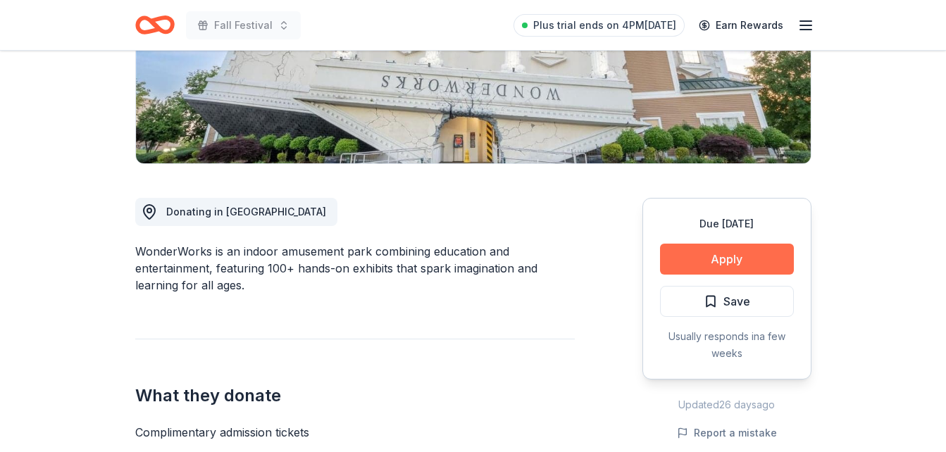
click at [735, 265] on button "Apply" at bounding box center [727, 259] width 134 height 31
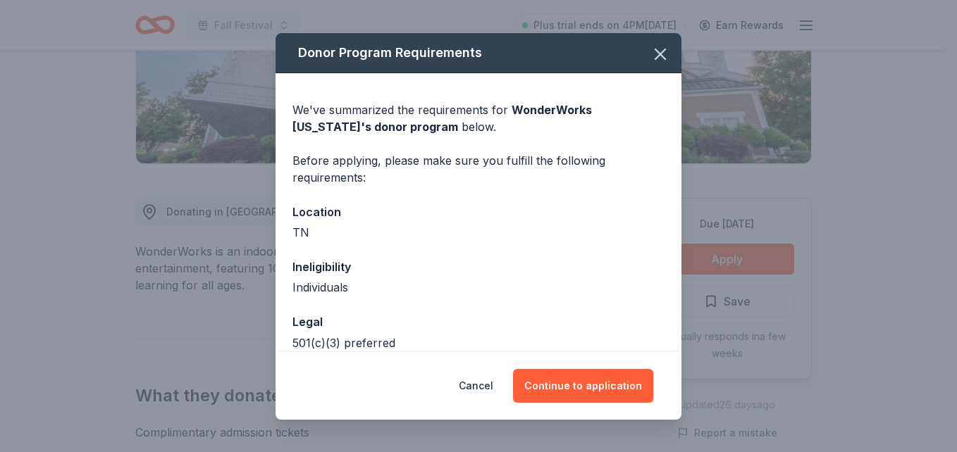
scroll to position [74, 0]
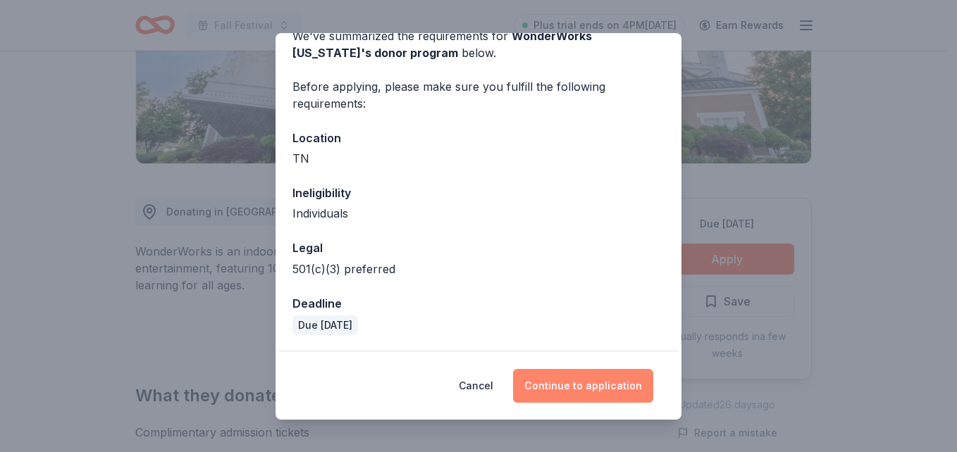
click at [601, 381] on button "Continue to application" at bounding box center [583, 386] width 140 height 34
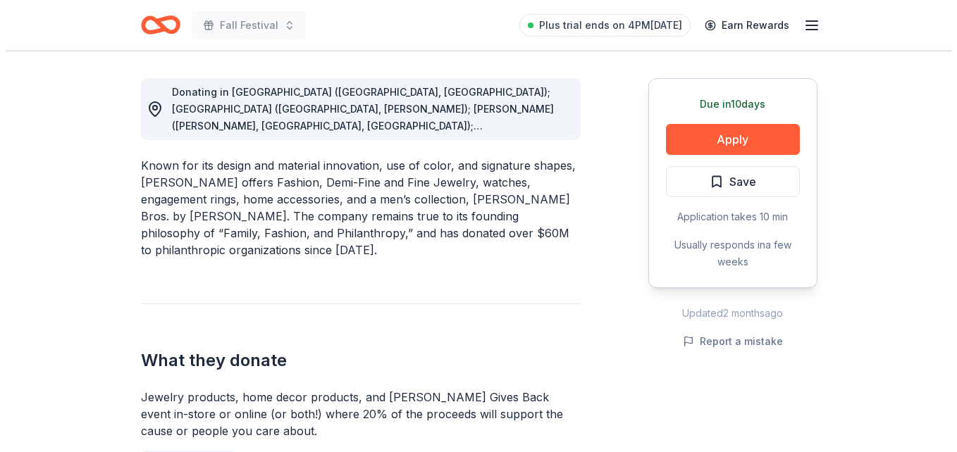
scroll to position [388, 0]
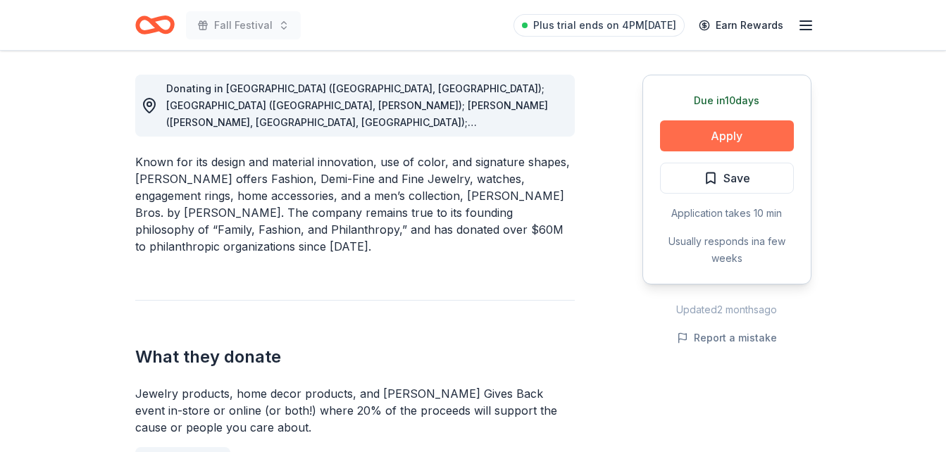
click at [730, 144] on button "Apply" at bounding box center [727, 136] width 134 height 31
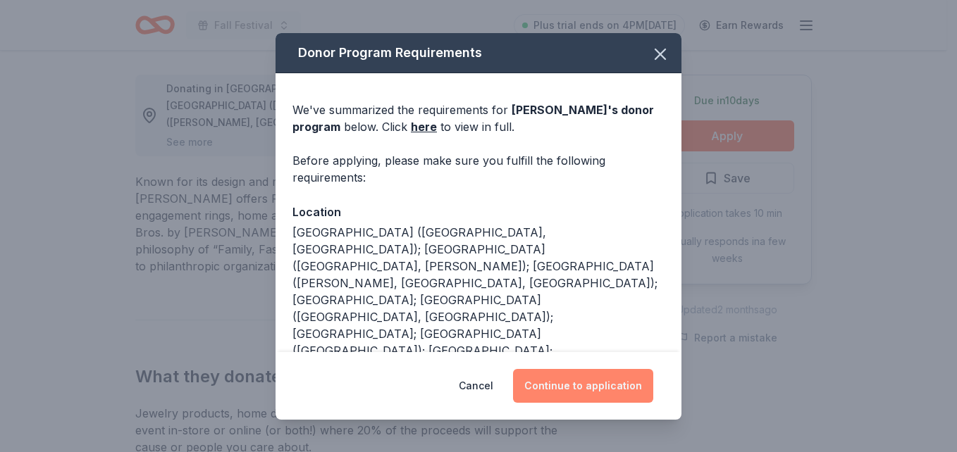
click at [569, 388] on button "Continue to application" at bounding box center [583, 386] width 140 height 34
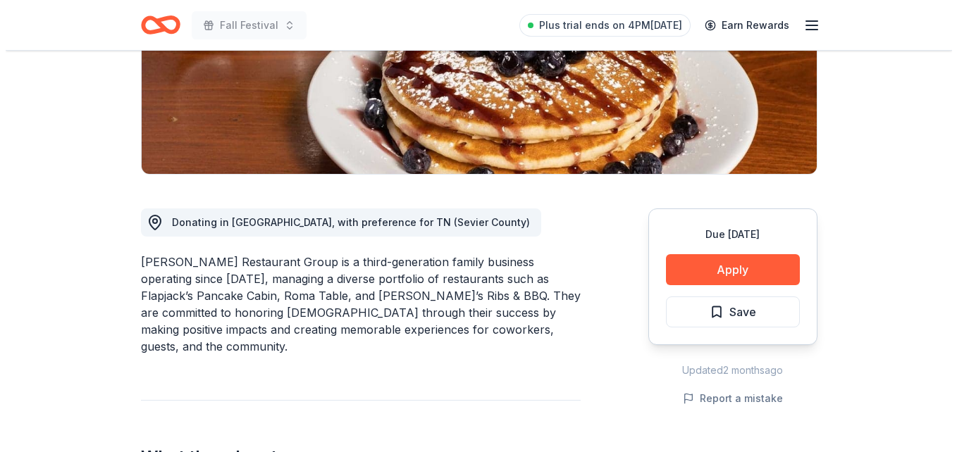
scroll to position [254, 0]
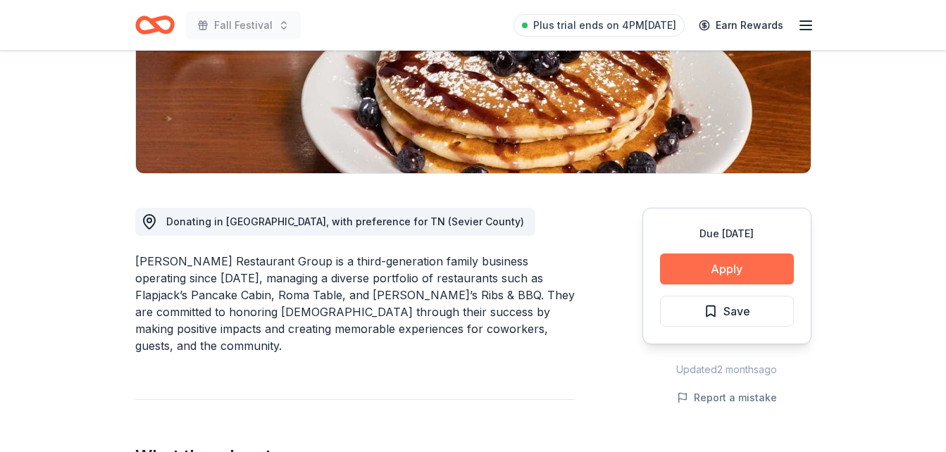
click at [683, 273] on button "Apply" at bounding box center [727, 269] width 134 height 31
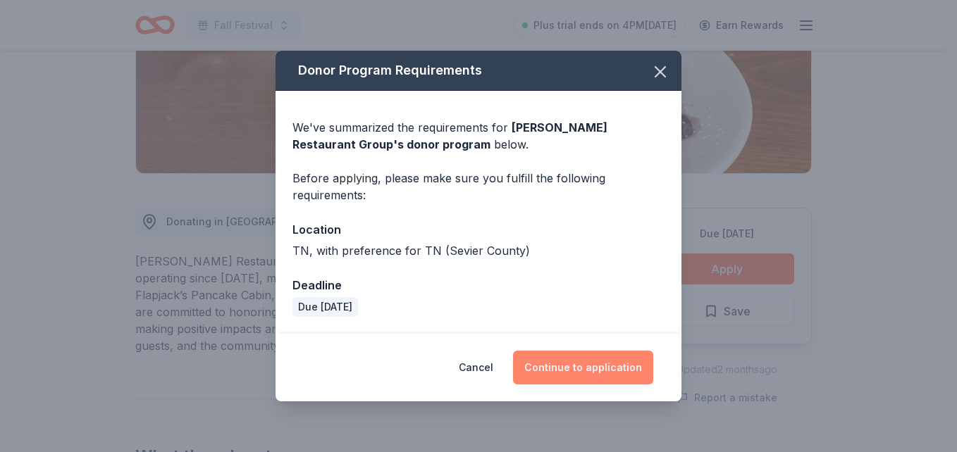
click at [575, 370] on button "Continue to application" at bounding box center [583, 368] width 140 height 34
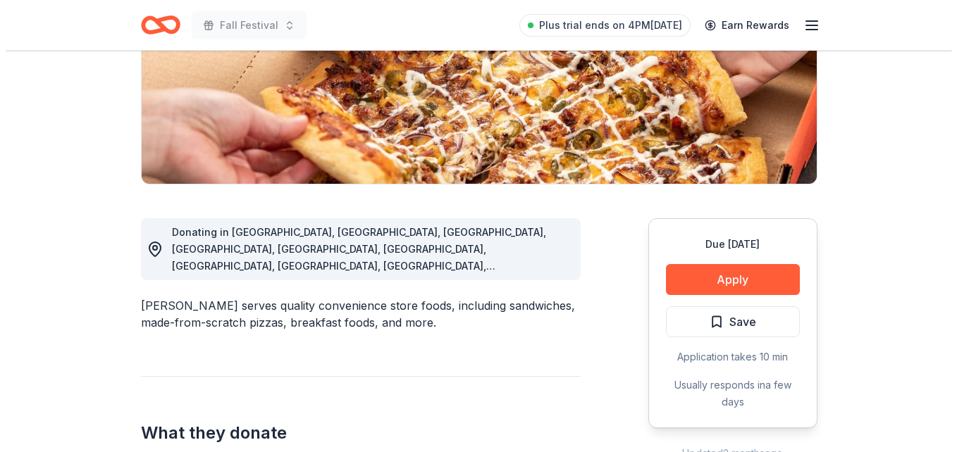
scroll to position [245, 0]
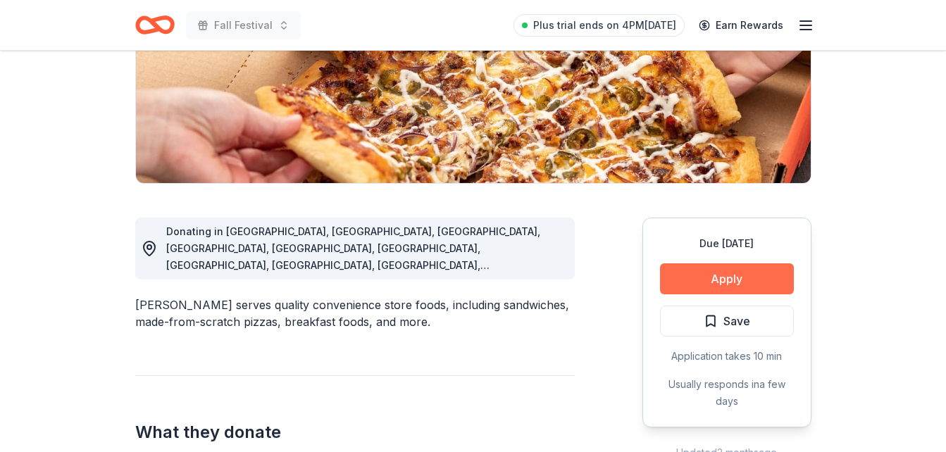
click at [722, 270] on button "Apply" at bounding box center [727, 279] width 134 height 31
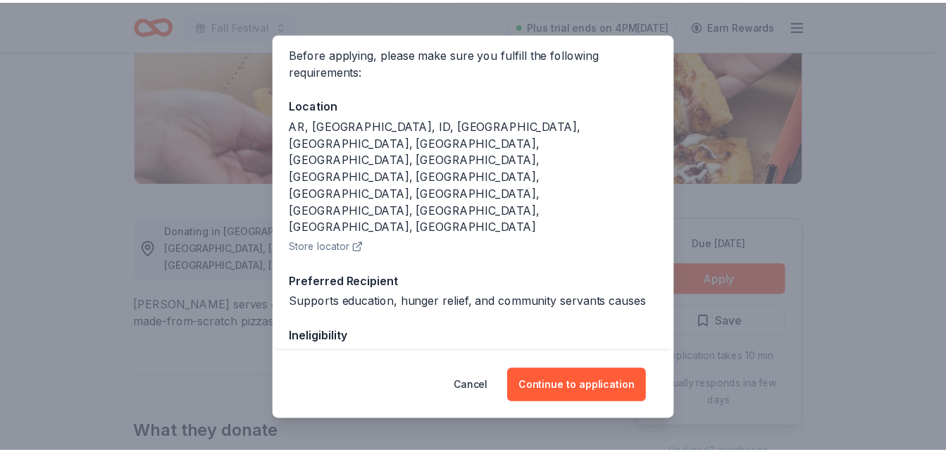
scroll to position [0, 0]
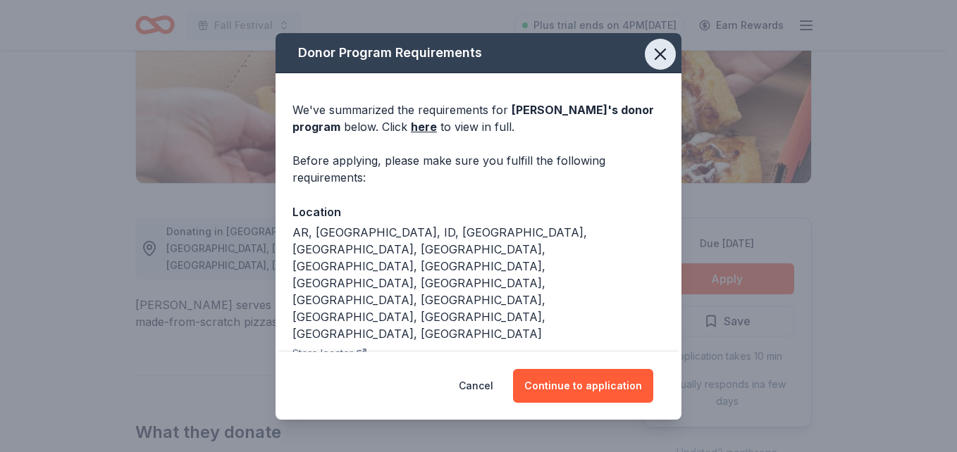
click at [650, 56] on icon "button" at bounding box center [660, 54] width 20 height 20
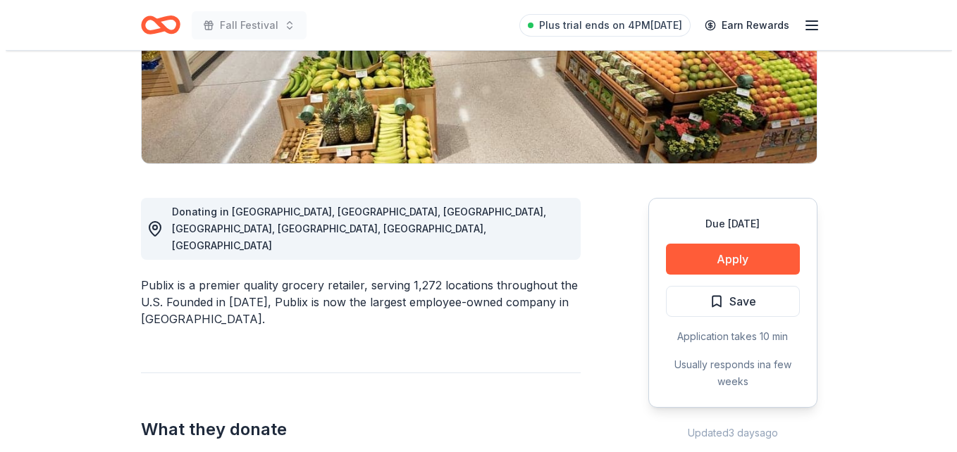
scroll to position [265, 0]
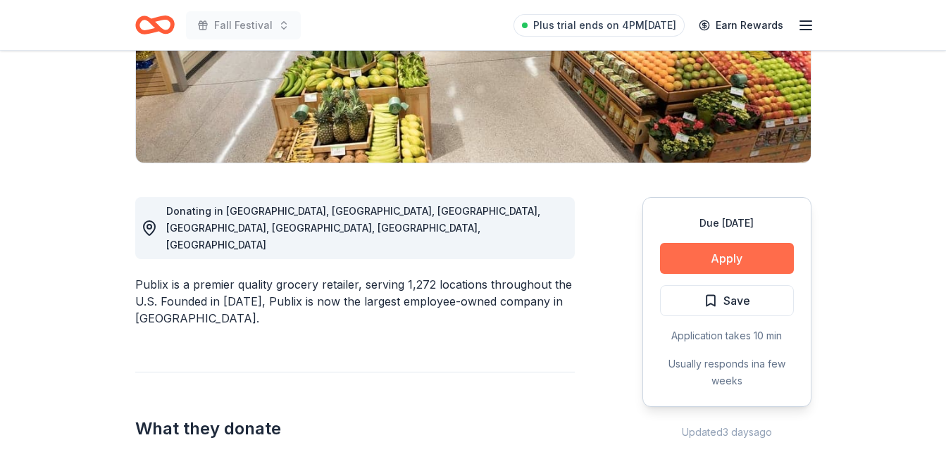
click at [708, 262] on button "Apply" at bounding box center [727, 258] width 134 height 31
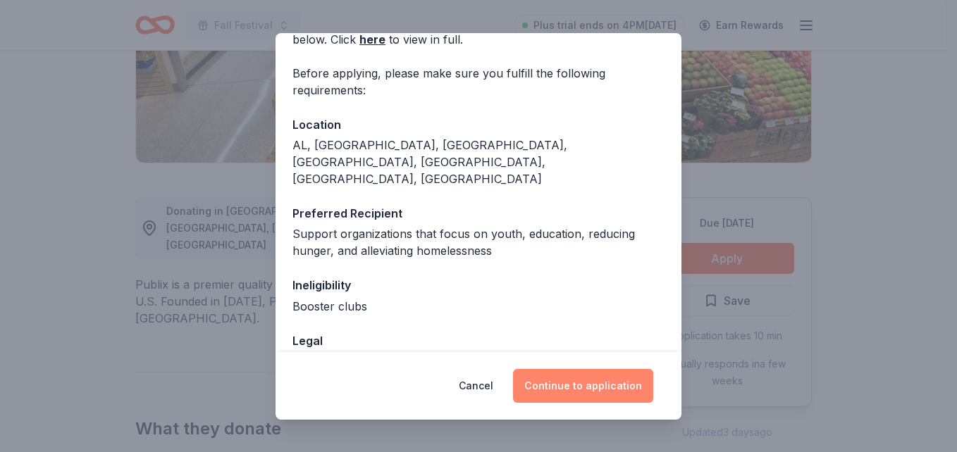
scroll to position [88, 0]
click at [589, 385] on button "Continue to application" at bounding box center [583, 386] width 140 height 34
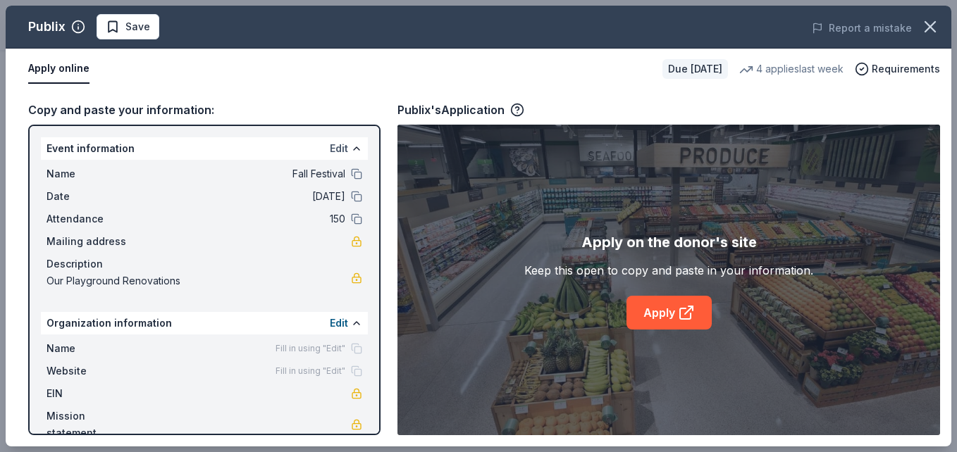
click at [330, 149] on button "Edit" at bounding box center [339, 148] width 18 height 17
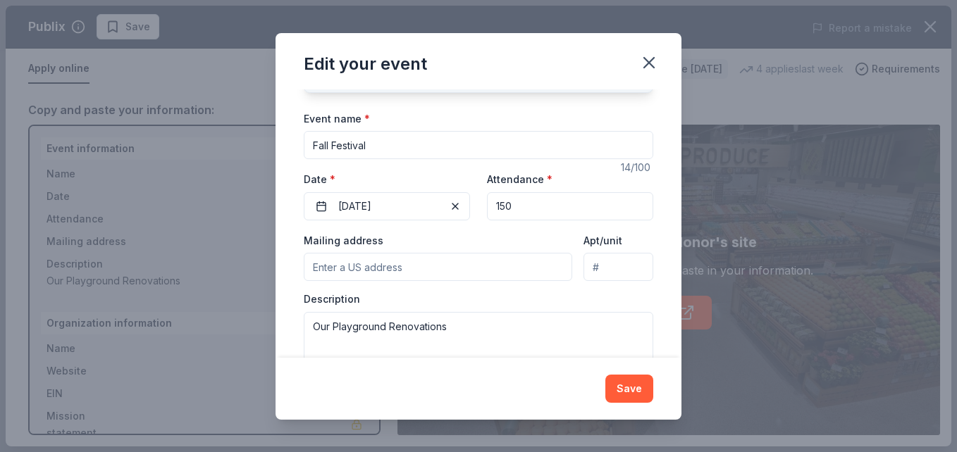
scroll to position [94, 0]
click at [407, 264] on input "Mailing address" at bounding box center [438, 266] width 269 height 28
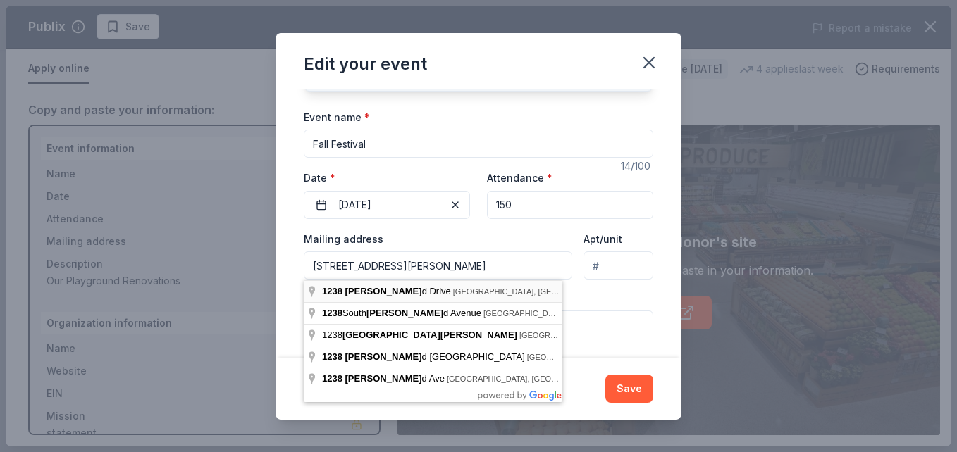
type input "1238 Moreland Drive, Kingsport, TN, 37664"
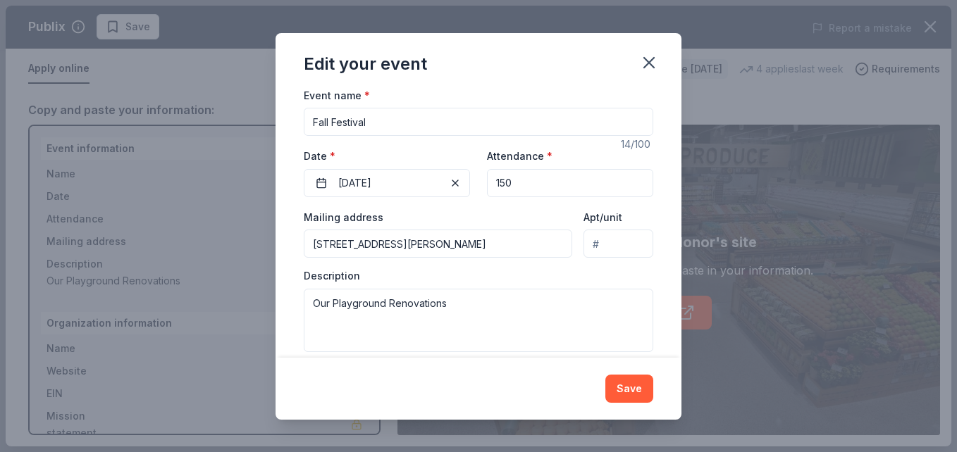
scroll to position [132, 0]
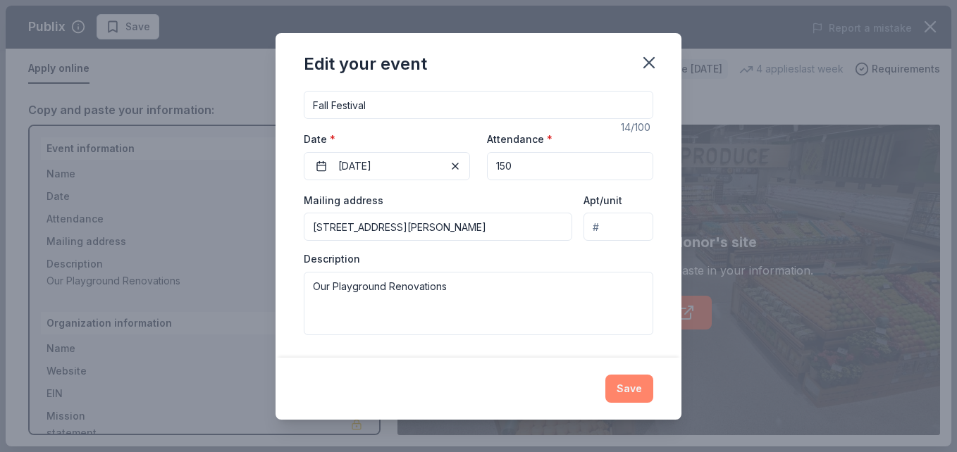
click at [631, 386] on button "Save" at bounding box center [629, 389] width 48 height 28
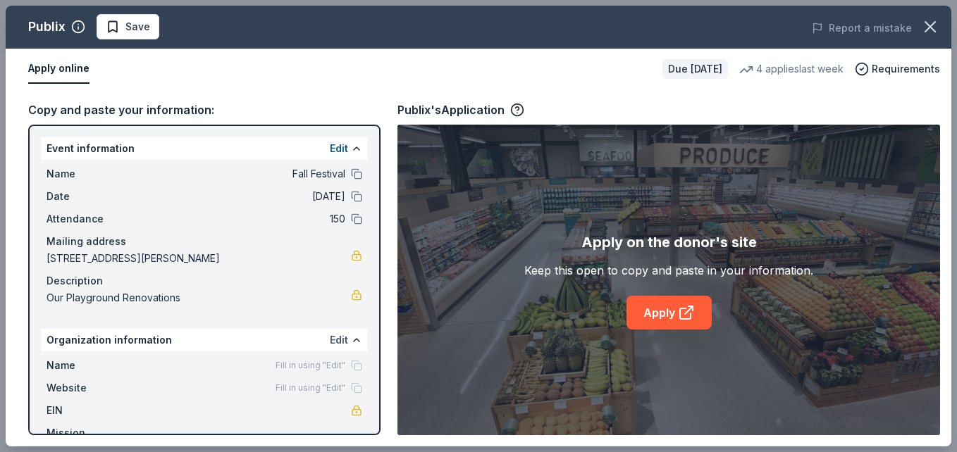
click at [334, 338] on button "Edit" at bounding box center [339, 340] width 18 height 17
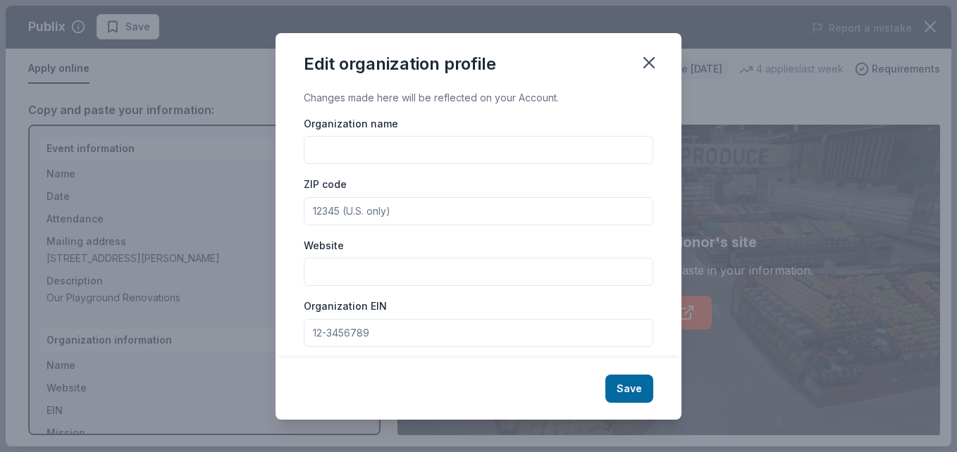
click at [389, 147] on input "Organization name" at bounding box center [479, 150] width 350 height 28
type input "Rock Springs PTA"
type input "37664"
click at [384, 333] on input "Organization EIN" at bounding box center [479, 333] width 350 height 28
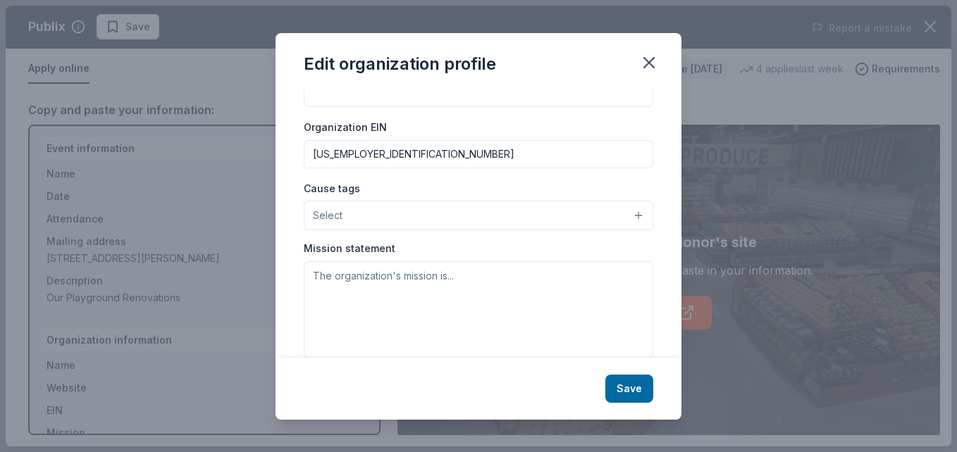
scroll to position [202, 0]
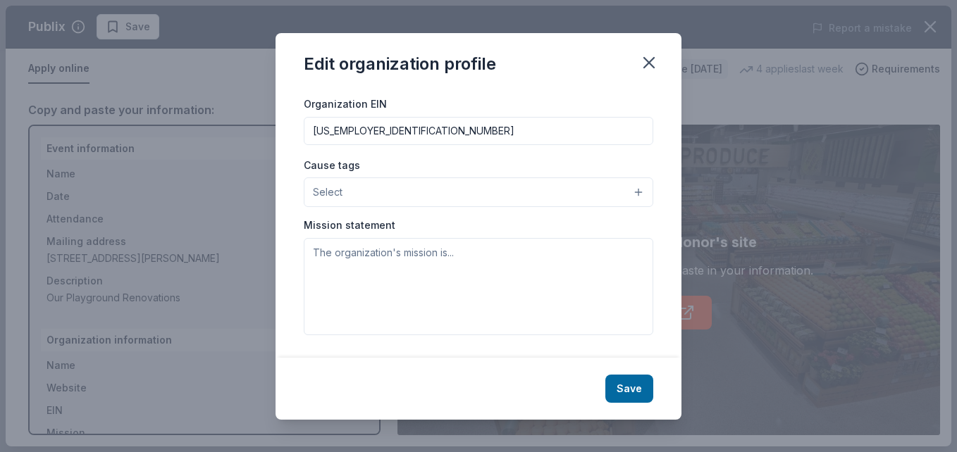
type input "58-1787613"
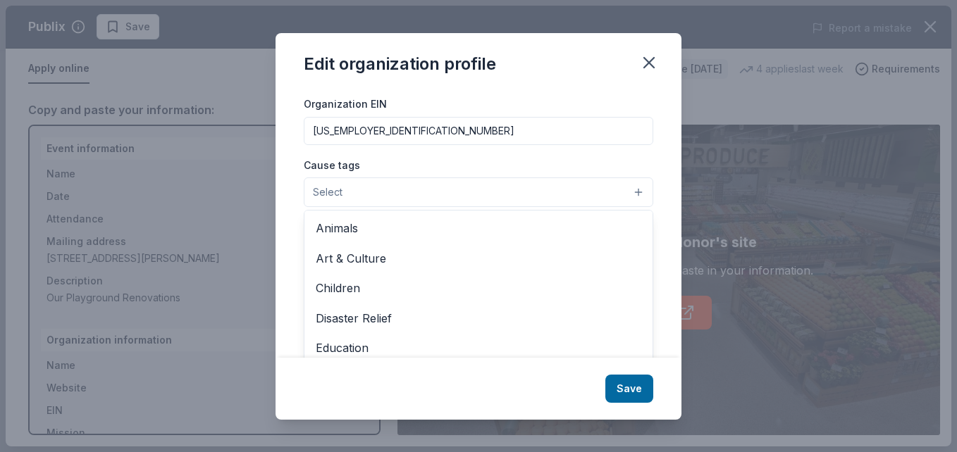
click at [469, 193] on button "Select" at bounding box center [479, 193] width 350 height 30
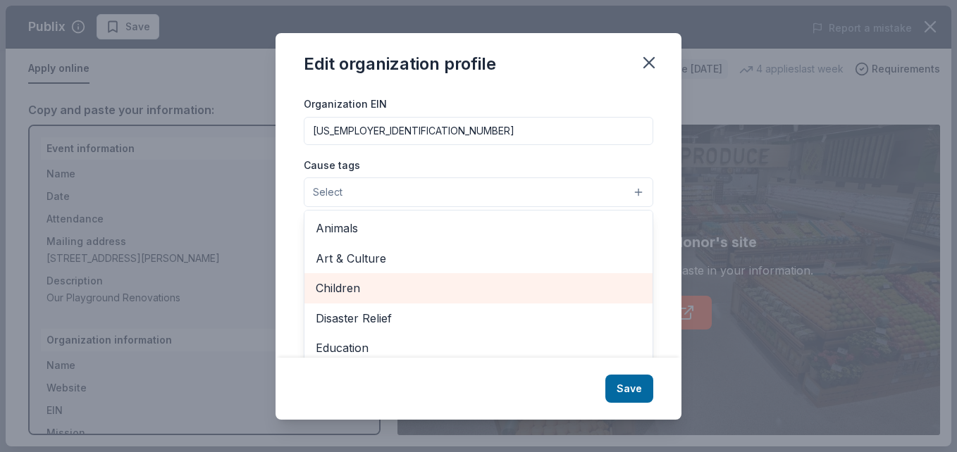
click at [394, 278] on div "Children" at bounding box center [478, 288] width 348 height 30
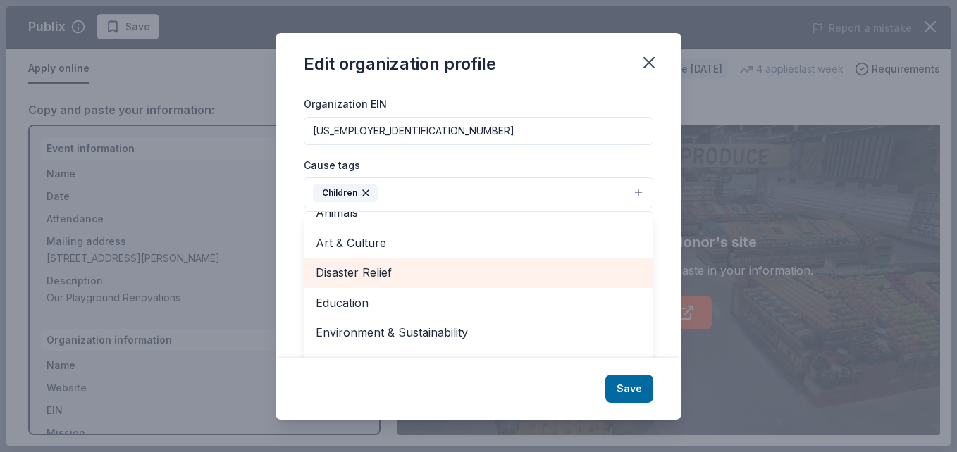
scroll to position [18, 0]
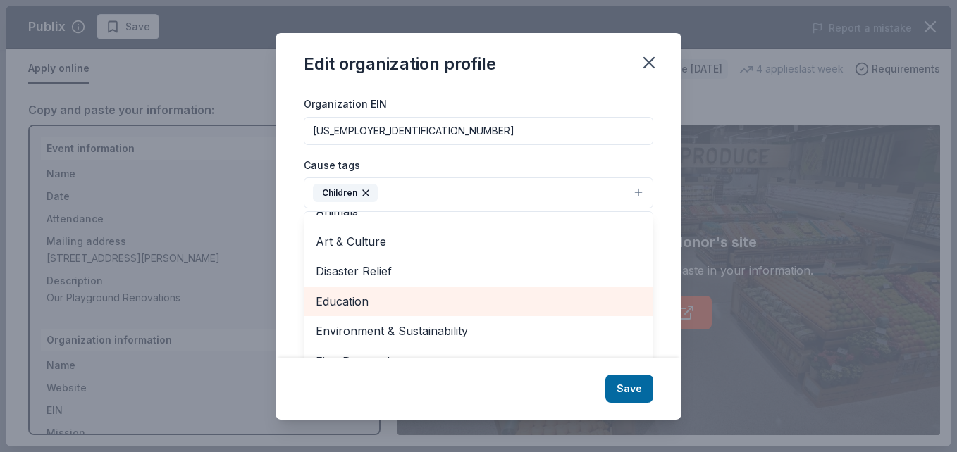
click at [369, 304] on span "Education" at bounding box center [479, 301] width 326 height 18
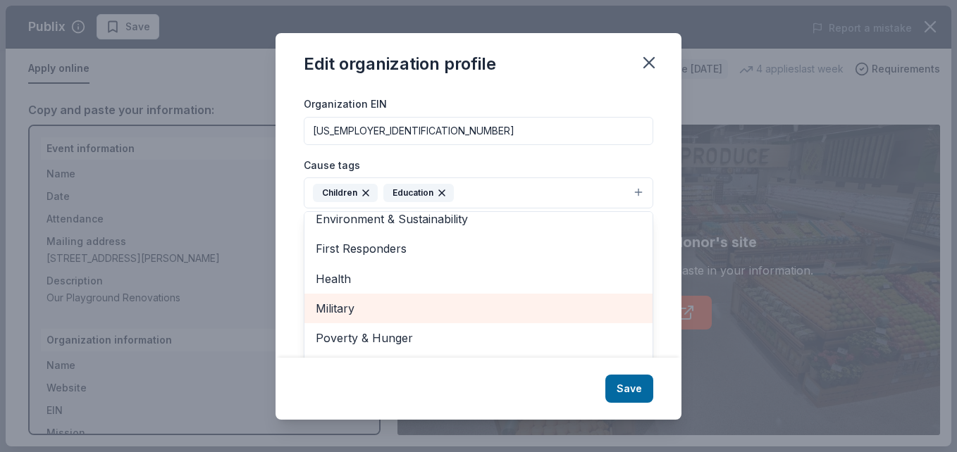
scroll to position [137, 0]
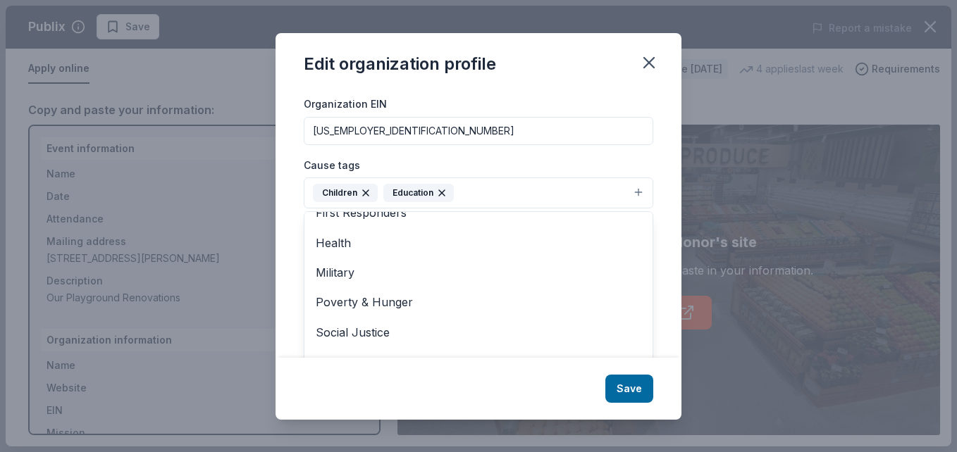
click at [653, 187] on div "Changes made here will be reflected on your Account. Organization name Rock Spr…" at bounding box center [479, 224] width 406 height 269
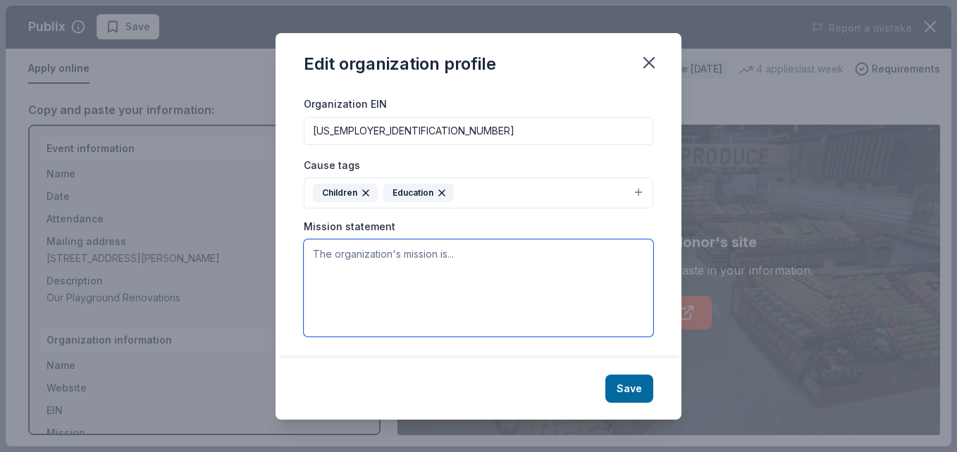
click at [522, 264] on textarea at bounding box center [479, 288] width 350 height 97
paste textarea "About the event Our event is a fall community carnival. We will have games, inf…"
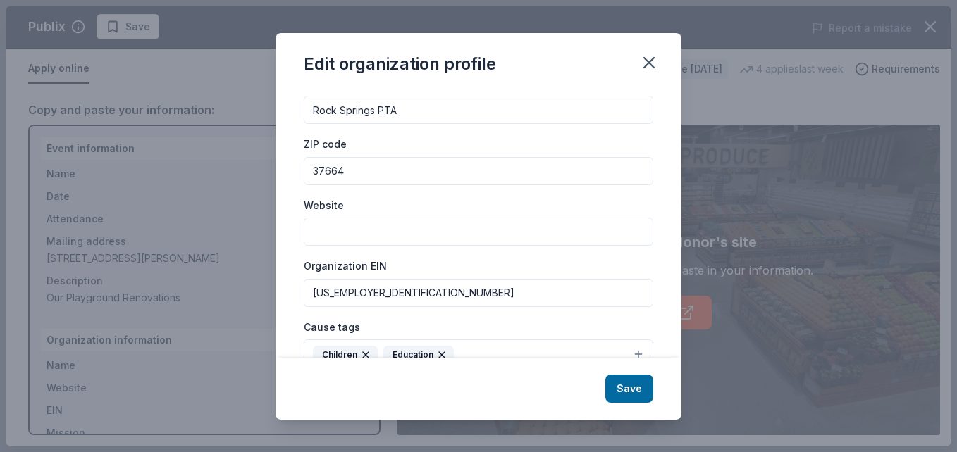
scroll to position [39, 0]
type textarea "About the event Our event is a fall community carnival. We will have games, inf…"
click at [638, 390] on button "Save" at bounding box center [629, 389] width 48 height 28
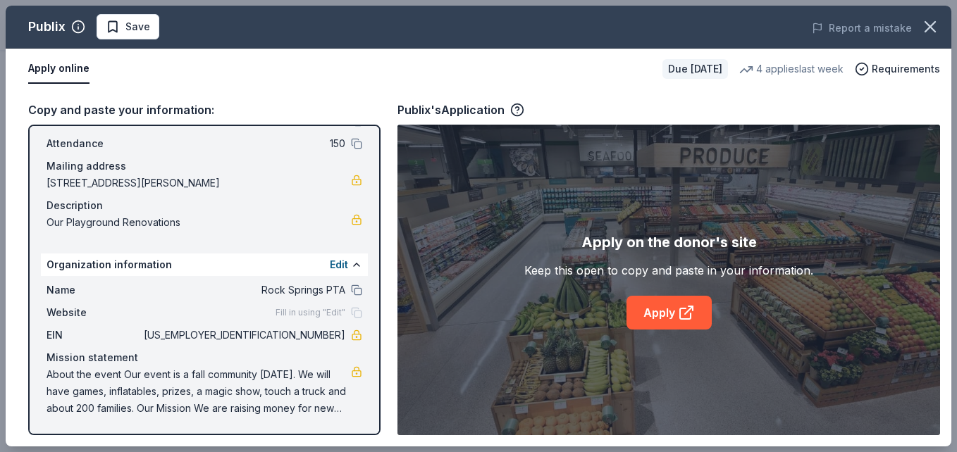
scroll to position [0, 0]
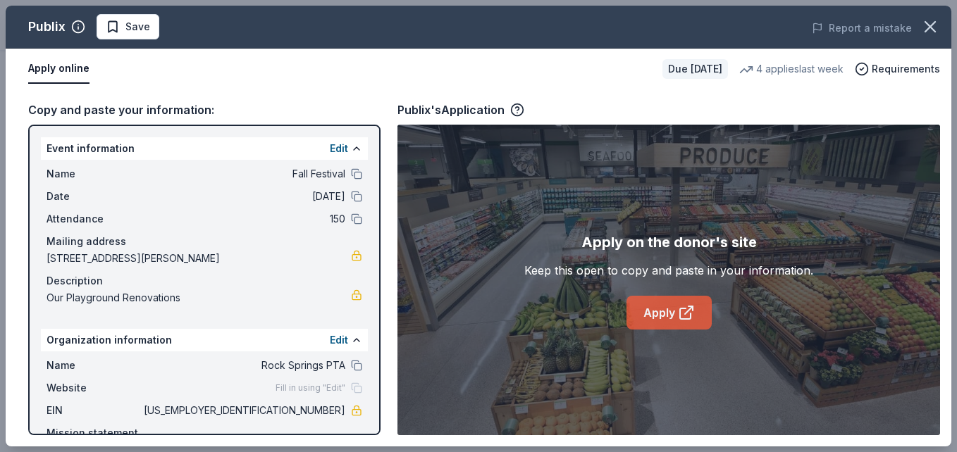
click at [680, 313] on icon at bounding box center [685, 314] width 11 height 11
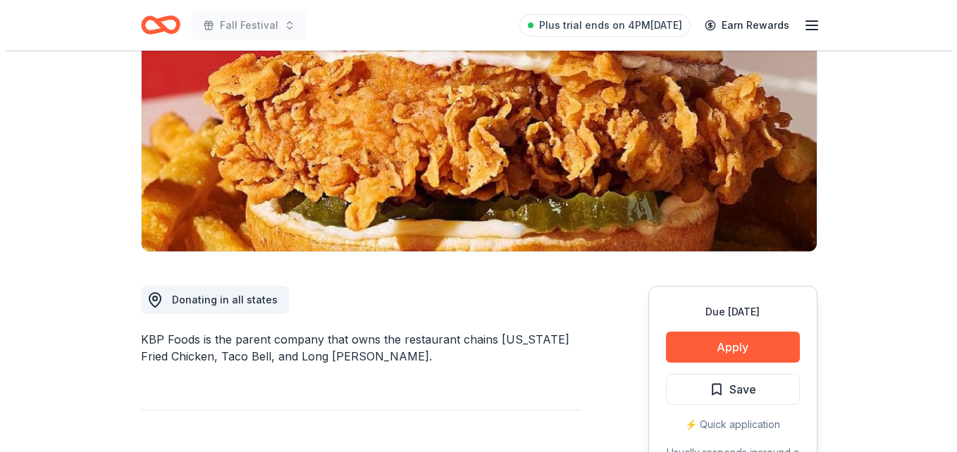
scroll to position [177, 0]
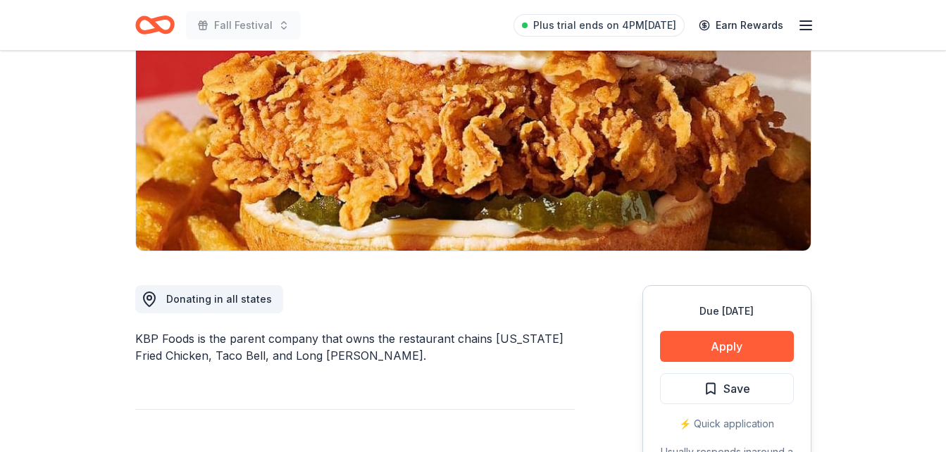
click at [696, 326] on div "Due [DATE] Apply Save ⚡️ Quick application Usually responds in around a week" at bounding box center [727, 390] width 169 height 210
click at [701, 338] on button "Apply" at bounding box center [727, 346] width 134 height 31
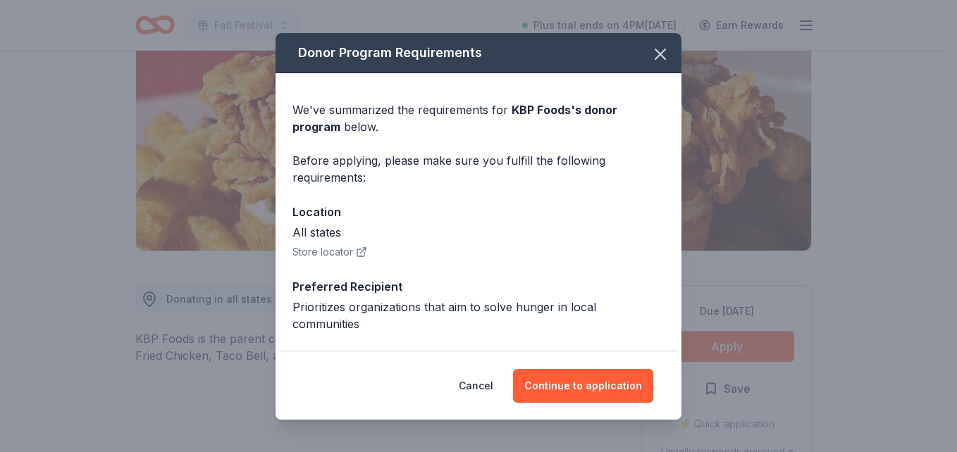
scroll to position [111, 0]
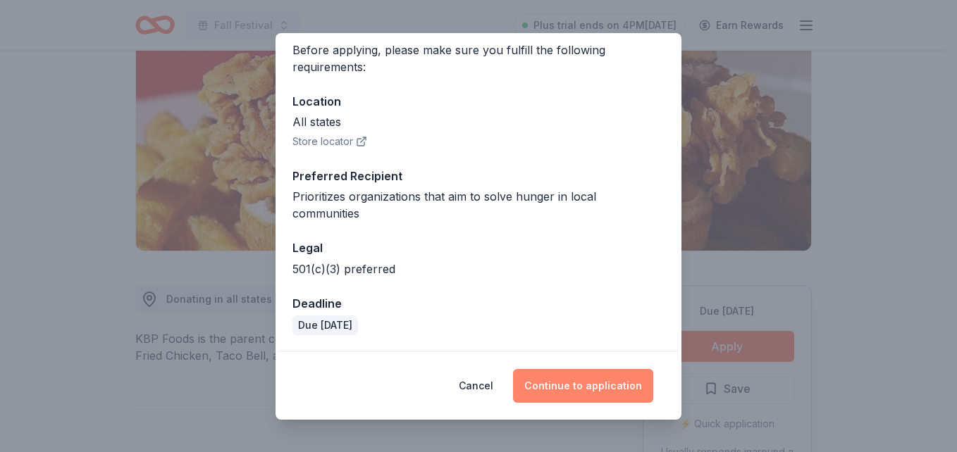
click at [581, 388] on button "Continue to application" at bounding box center [583, 386] width 140 height 34
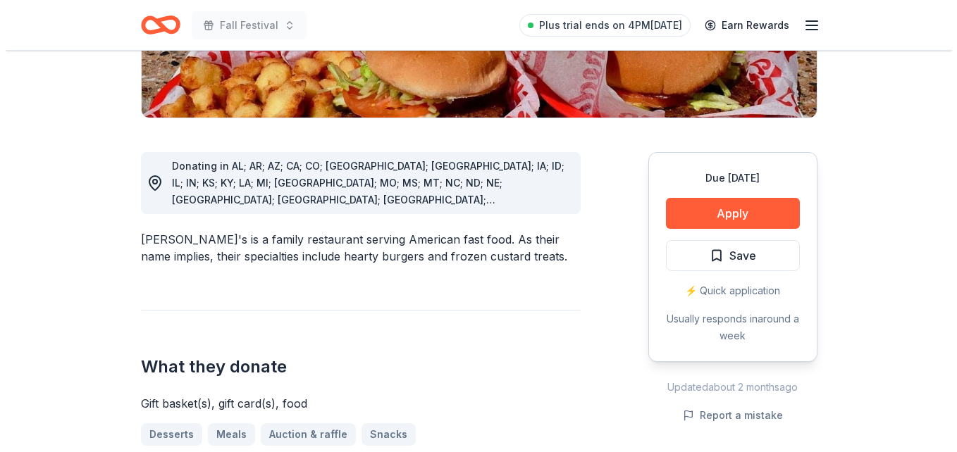
scroll to position [352, 0]
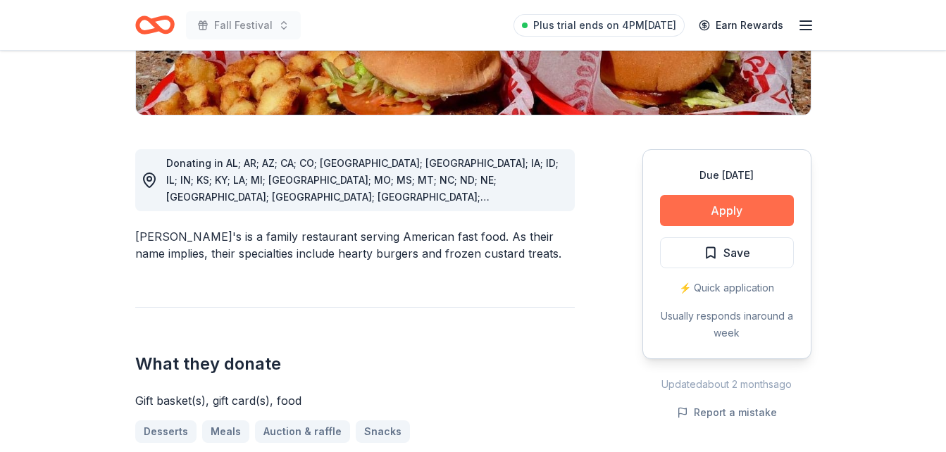
click at [688, 195] on button "Apply" at bounding box center [727, 210] width 134 height 31
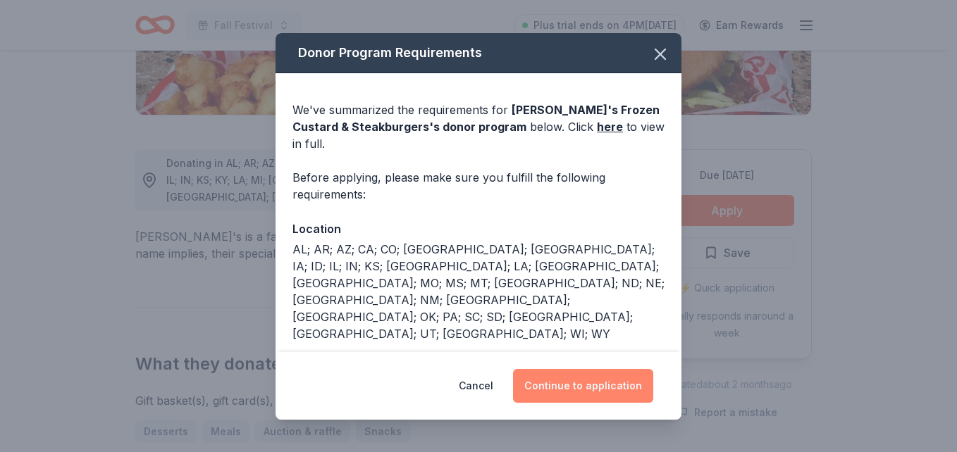
click at [559, 390] on button "Continue to application" at bounding box center [583, 386] width 140 height 34
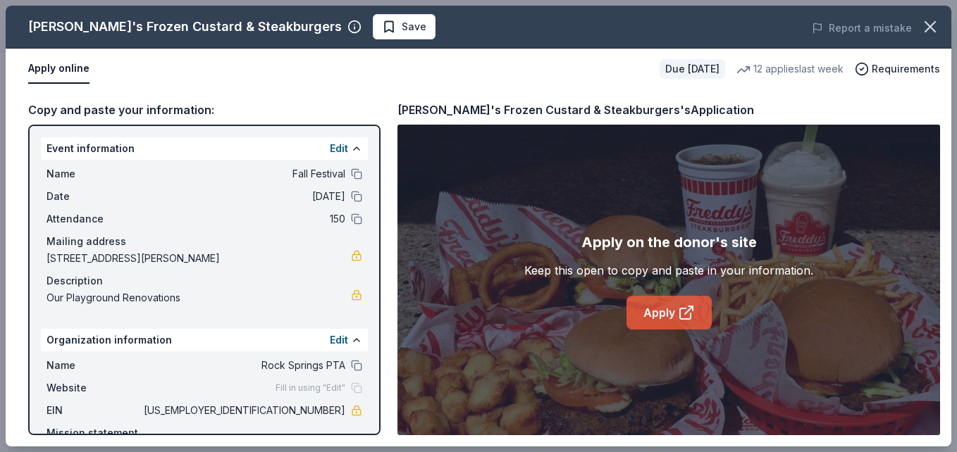
click at [678, 322] on link "Apply" at bounding box center [669, 313] width 85 height 34
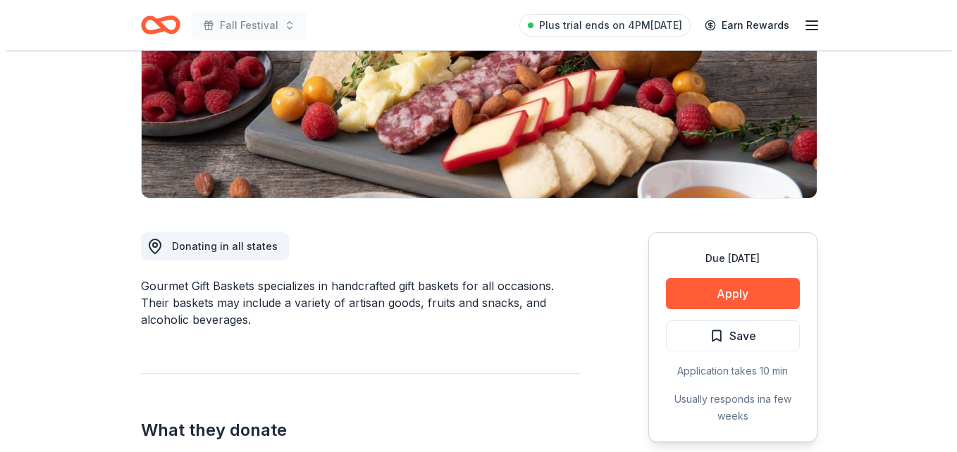
scroll to position [230, 0]
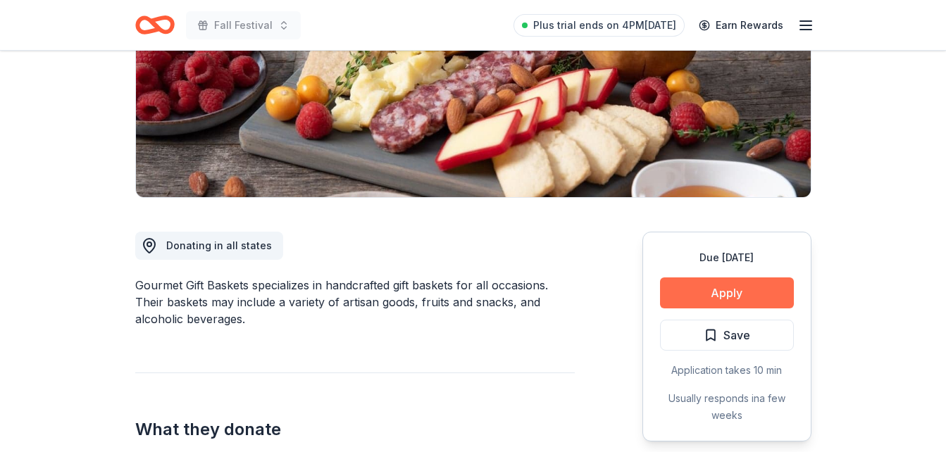
click at [689, 290] on button "Apply" at bounding box center [727, 293] width 134 height 31
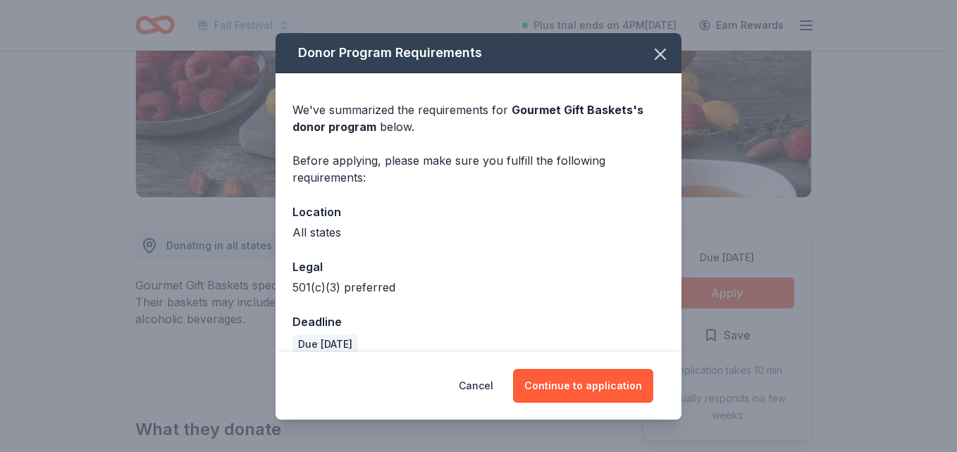
scroll to position [19, 0]
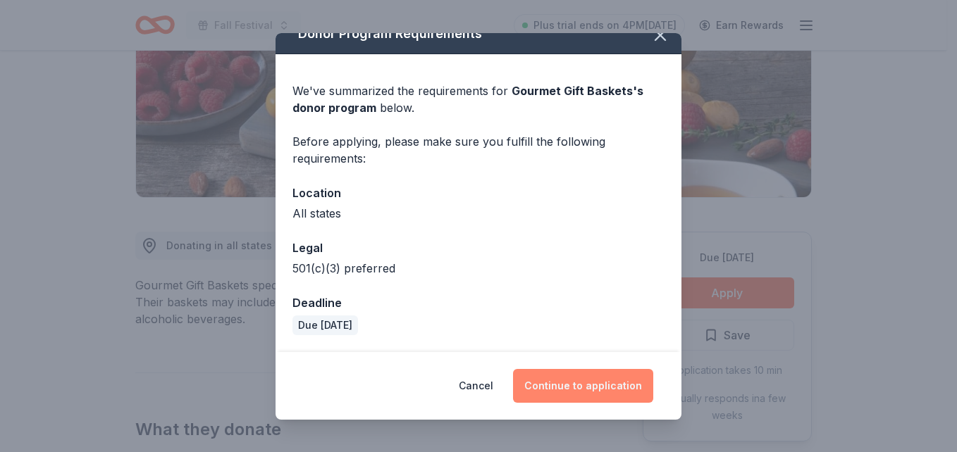
click at [607, 385] on button "Continue to application" at bounding box center [583, 386] width 140 height 34
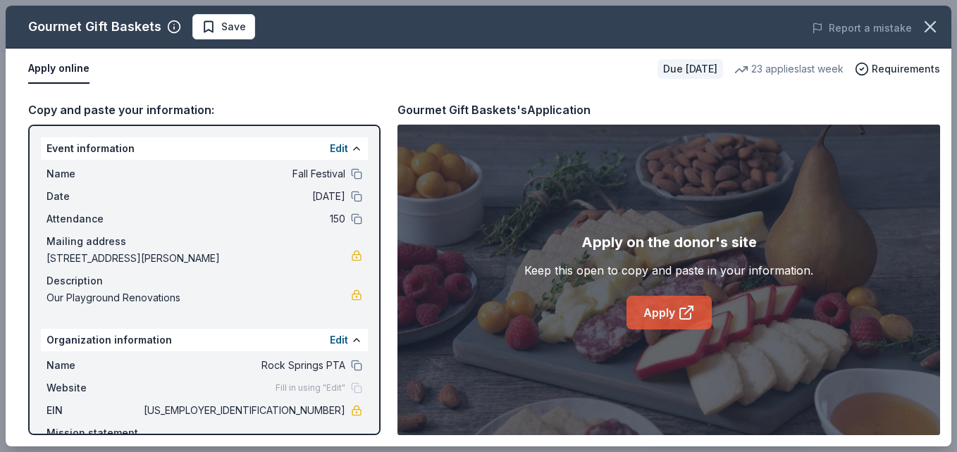
click at [672, 315] on link "Apply" at bounding box center [669, 313] width 85 height 34
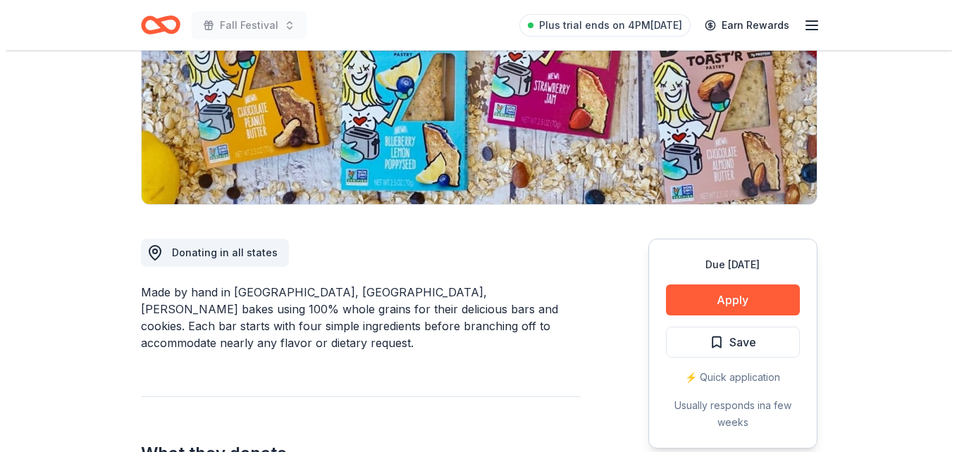
scroll to position [224, 0]
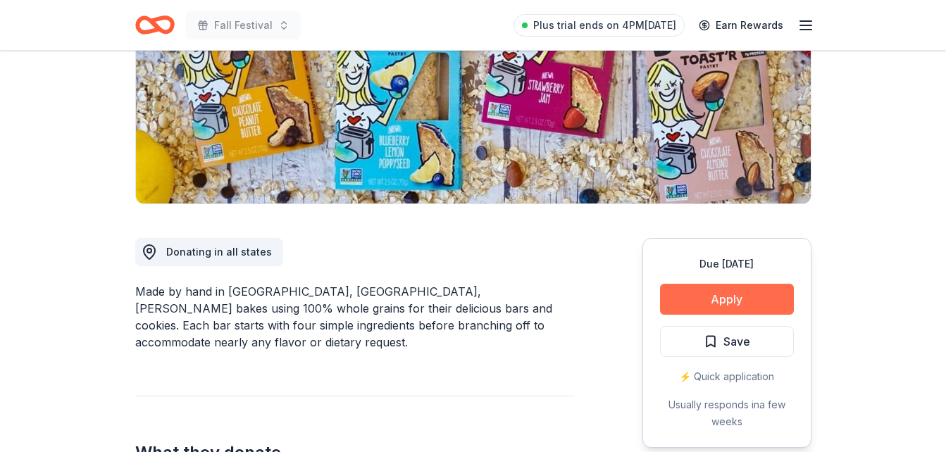
click at [704, 294] on button "Apply" at bounding box center [727, 299] width 134 height 31
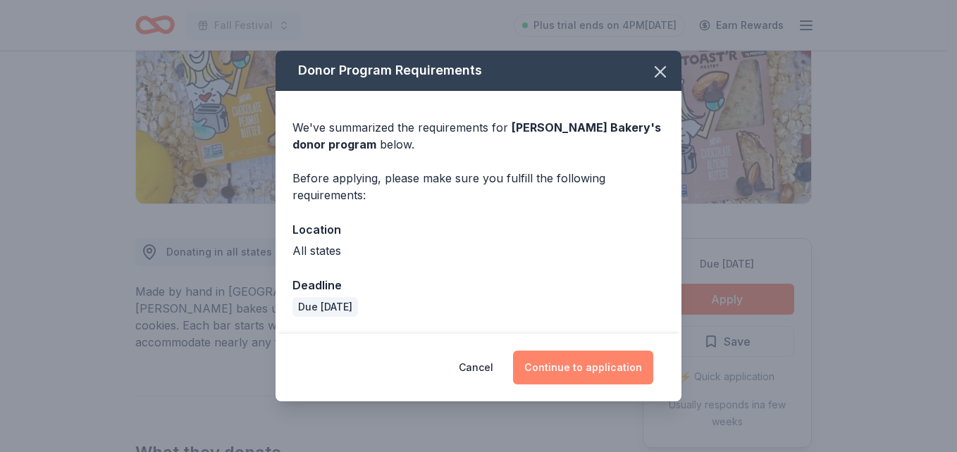
click at [567, 361] on button "Continue to application" at bounding box center [583, 368] width 140 height 34
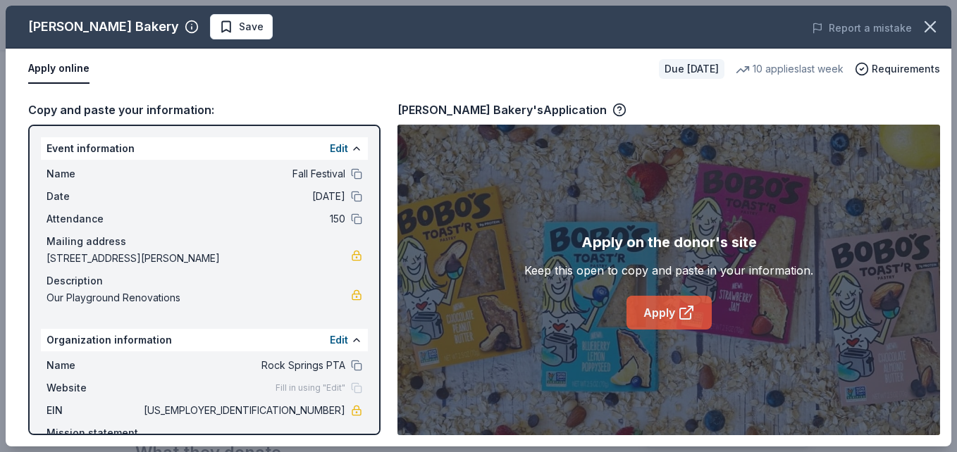
click at [664, 318] on link "Apply" at bounding box center [669, 313] width 85 height 34
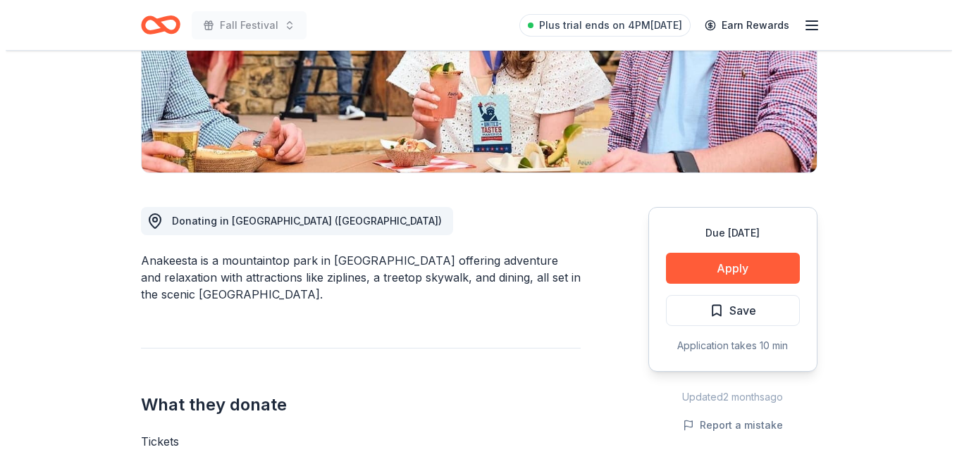
scroll to position [256, 0]
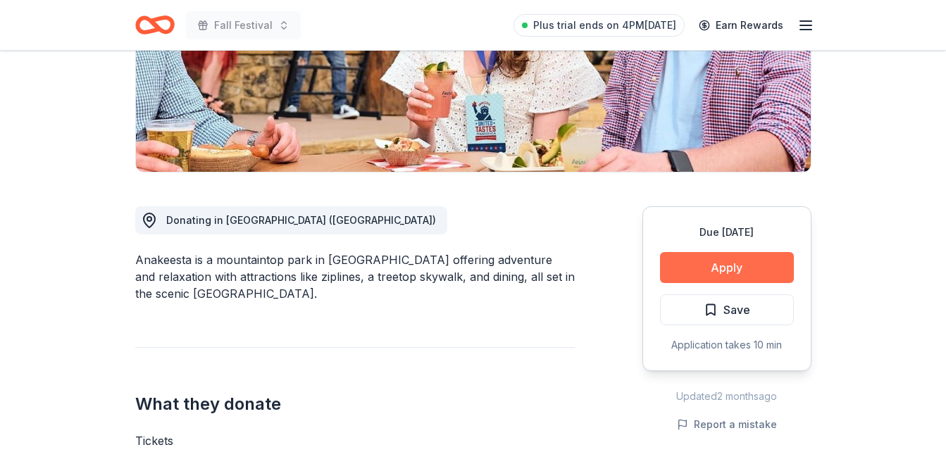
click at [708, 262] on button "Apply" at bounding box center [727, 267] width 134 height 31
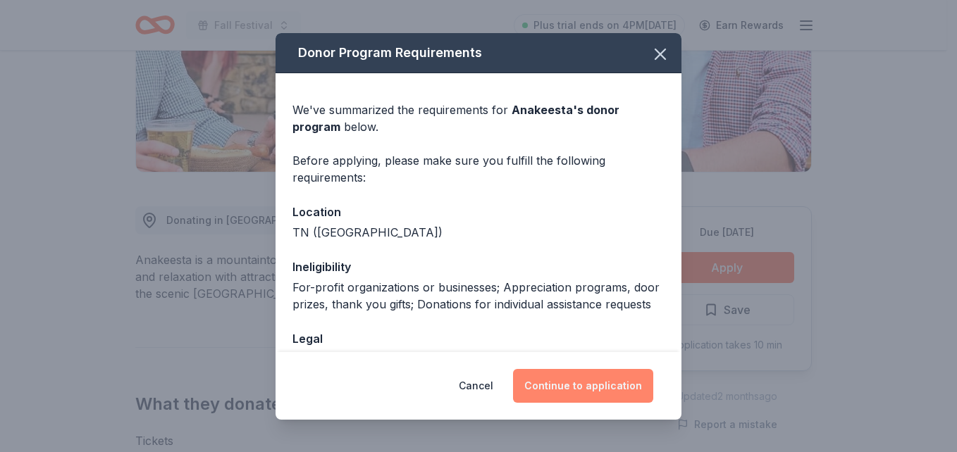
click at [579, 381] on button "Continue to application" at bounding box center [583, 386] width 140 height 34
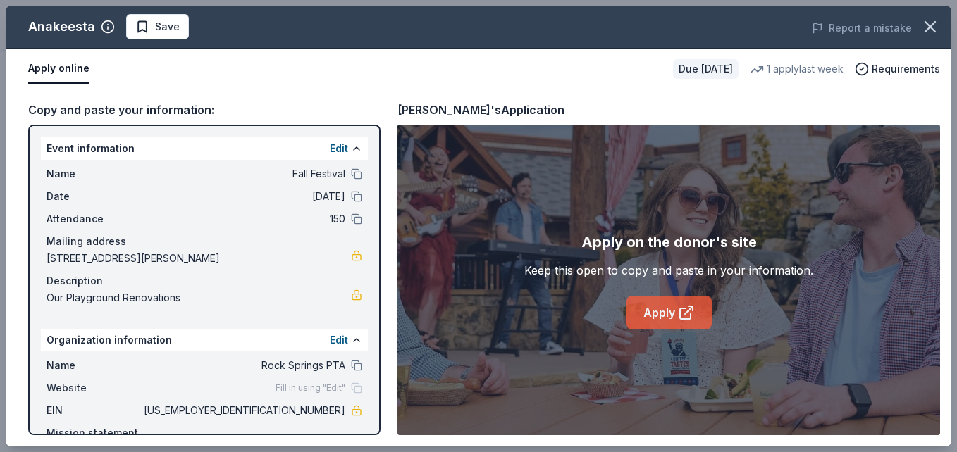
click at [659, 314] on link "Apply" at bounding box center [669, 313] width 85 height 34
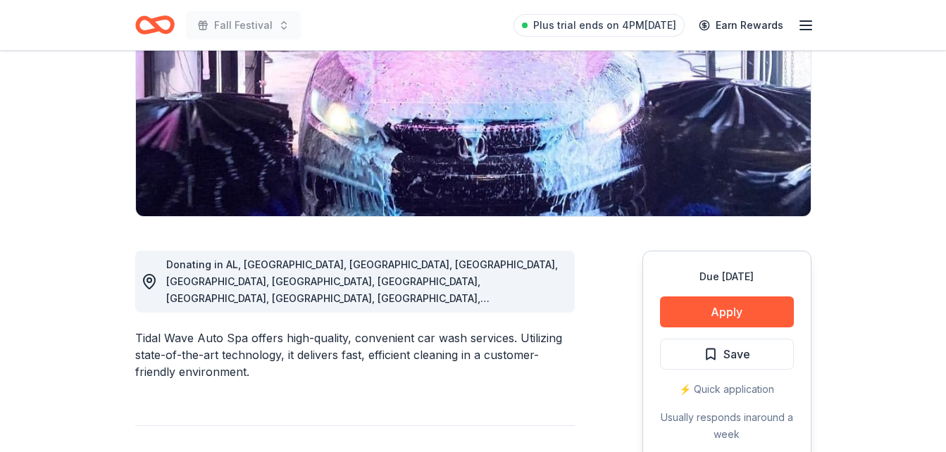
scroll to position [214, 0]
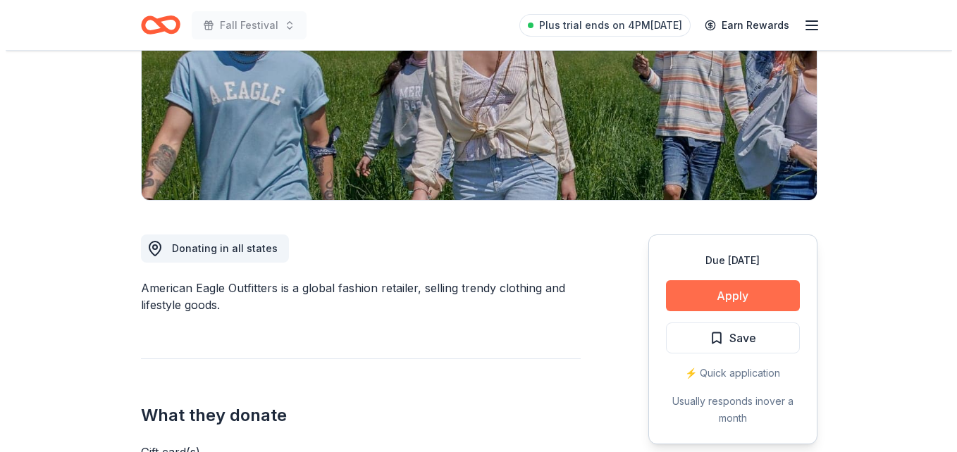
scroll to position [228, 0]
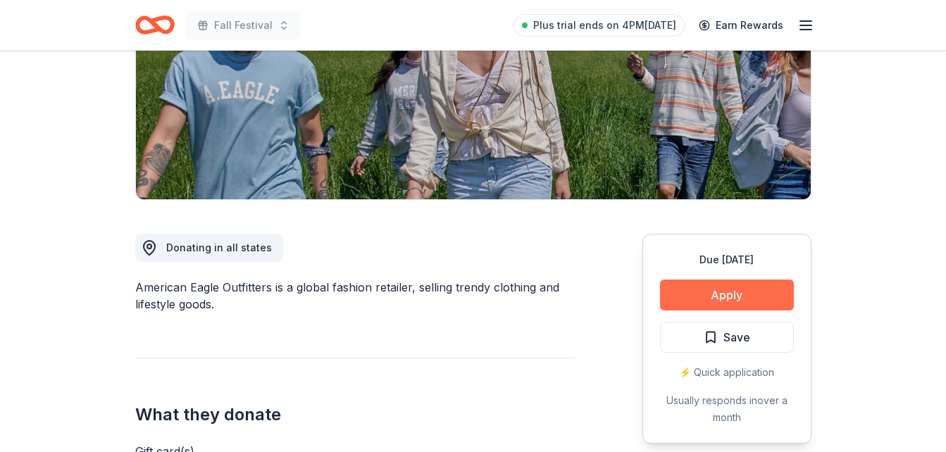
click at [672, 296] on button "Apply" at bounding box center [727, 295] width 134 height 31
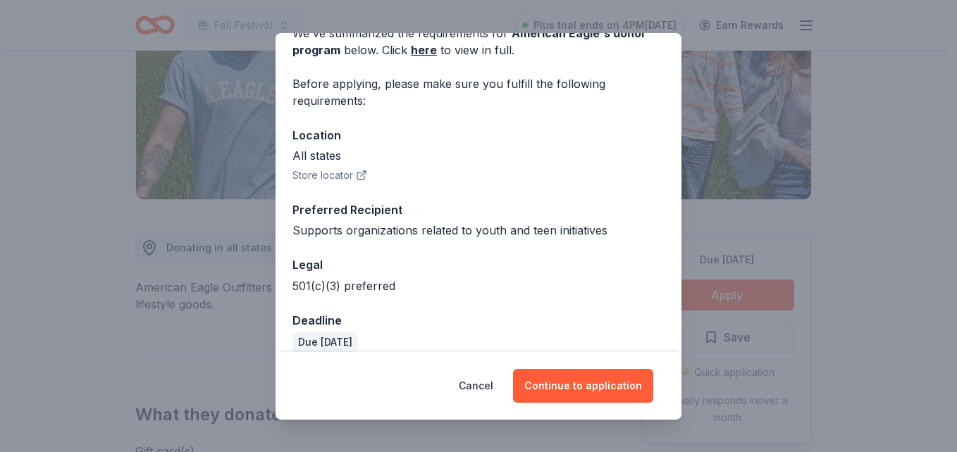
scroll to position [94, 0]
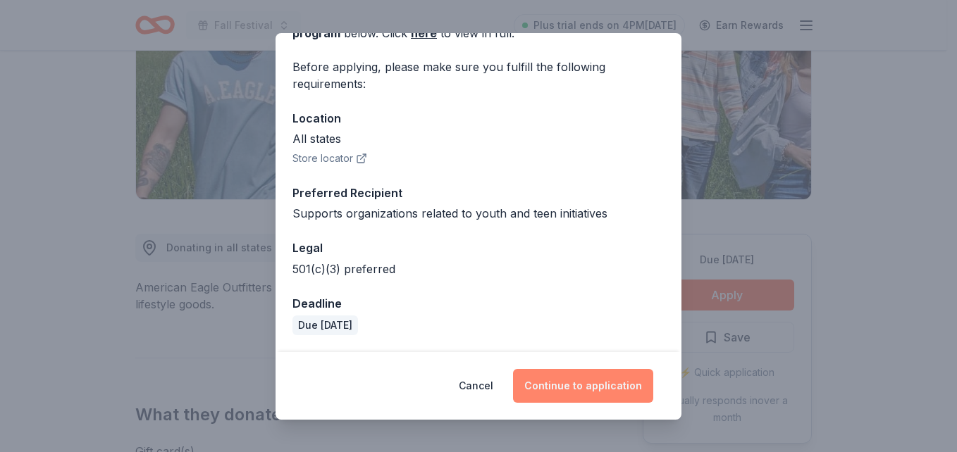
click at [587, 390] on button "Continue to application" at bounding box center [583, 386] width 140 height 34
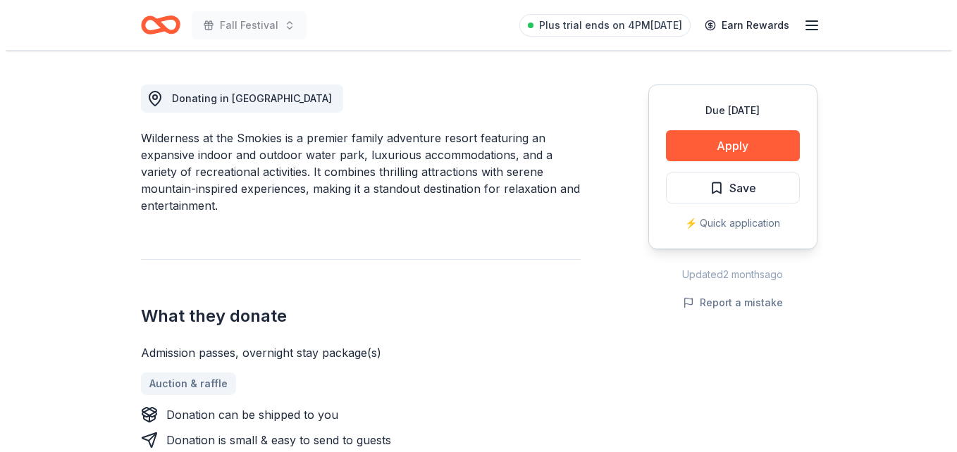
scroll to position [380, 0]
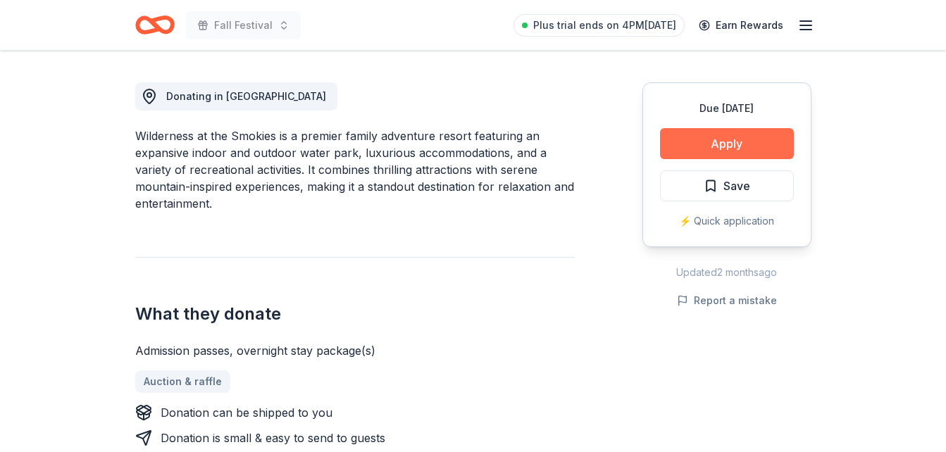
click at [705, 139] on button "Apply" at bounding box center [727, 143] width 134 height 31
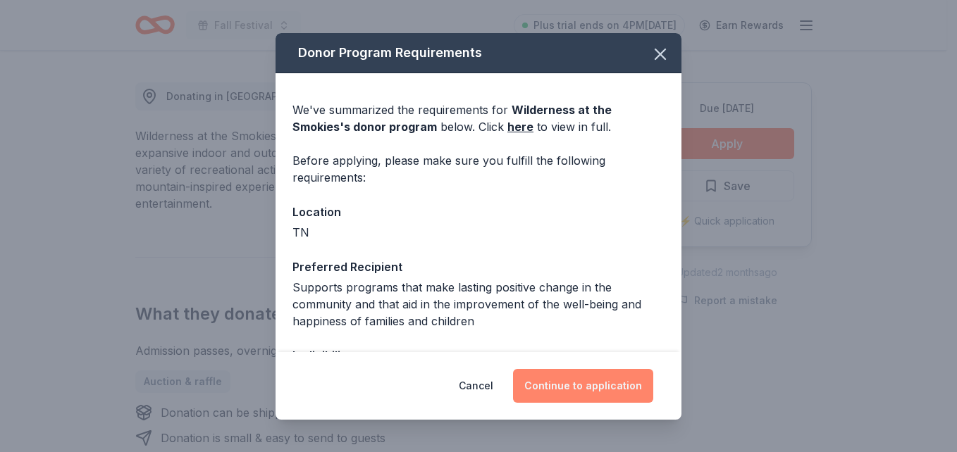
click at [551, 377] on button "Continue to application" at bounding box center [583, 386] width 140 height 34
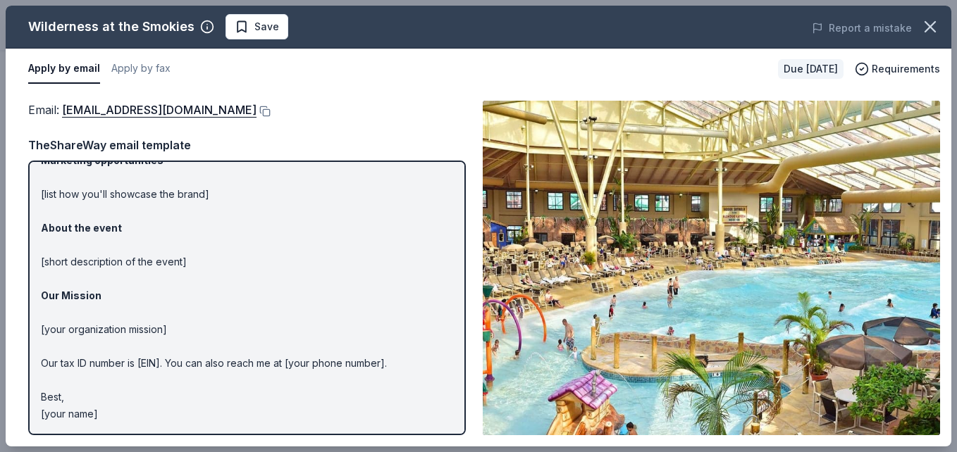
scroll to position [0, 0]
